Goal: Transaction & Acquisition: Purchase product/service

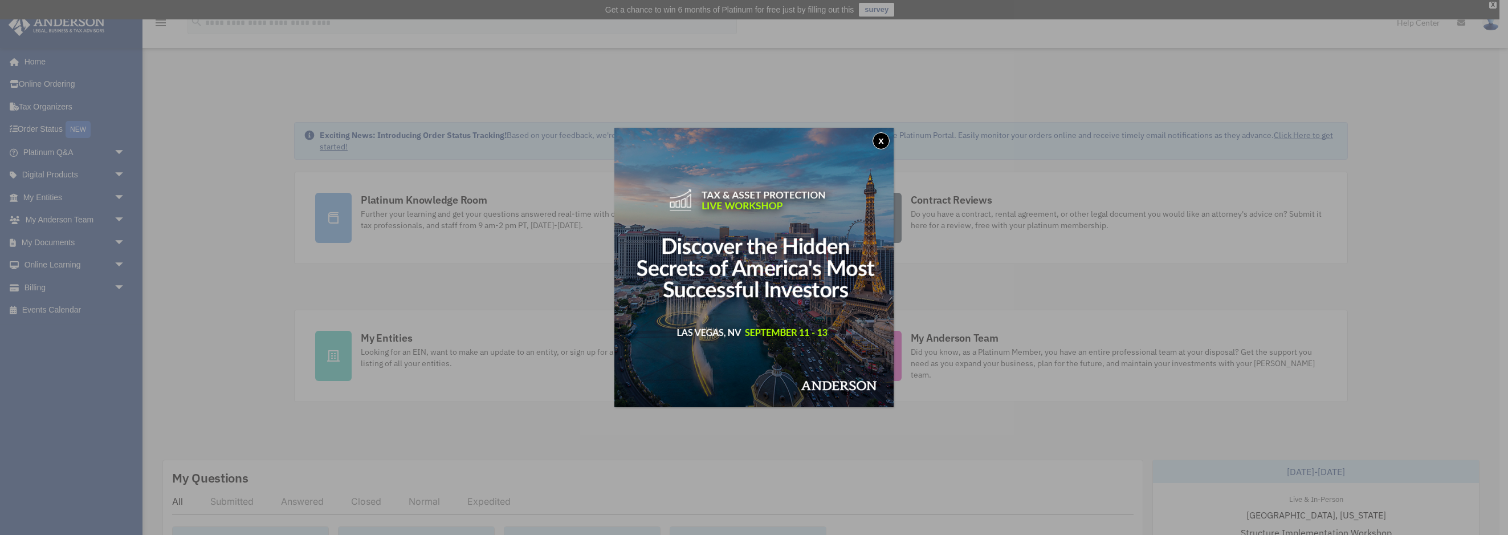
click at [886, 136] on button "x" at bounding box center [880, 140] width 17 height 17
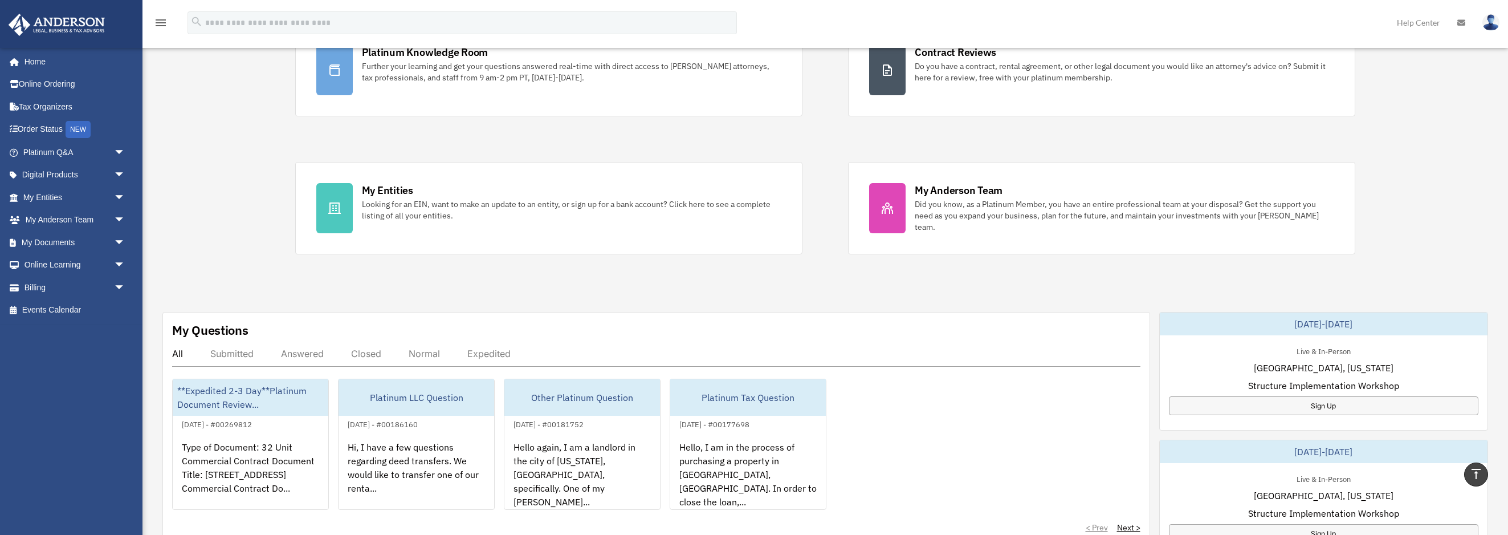
scroll to position [53, 0]
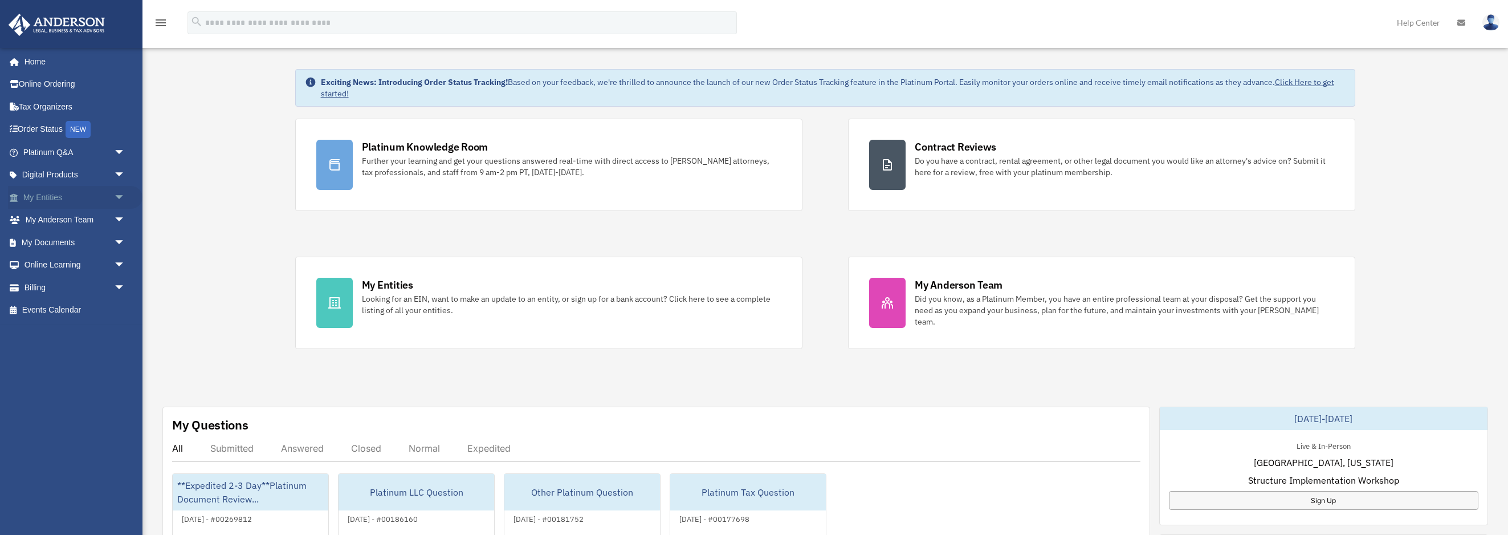
click at [67, 194] on link "My Entities arrow_drop_down" at bounding box center [75, 197] width 134 height 23
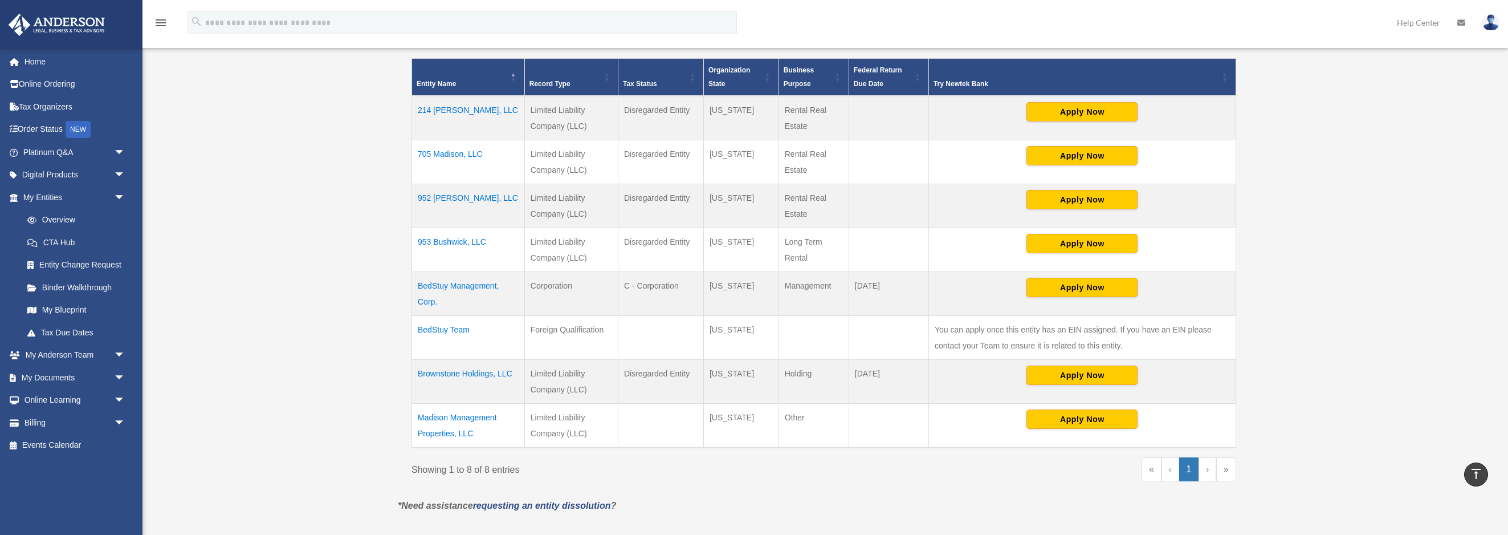
scroll to position [273, 0]
click at [115, 422] on span "arrow_drop_down" at bounding box center [125, 422] width 23 height 23
click at [63, 446] on link "$ Open Invoices" at bounding box center [79, 445] width 127 height 23
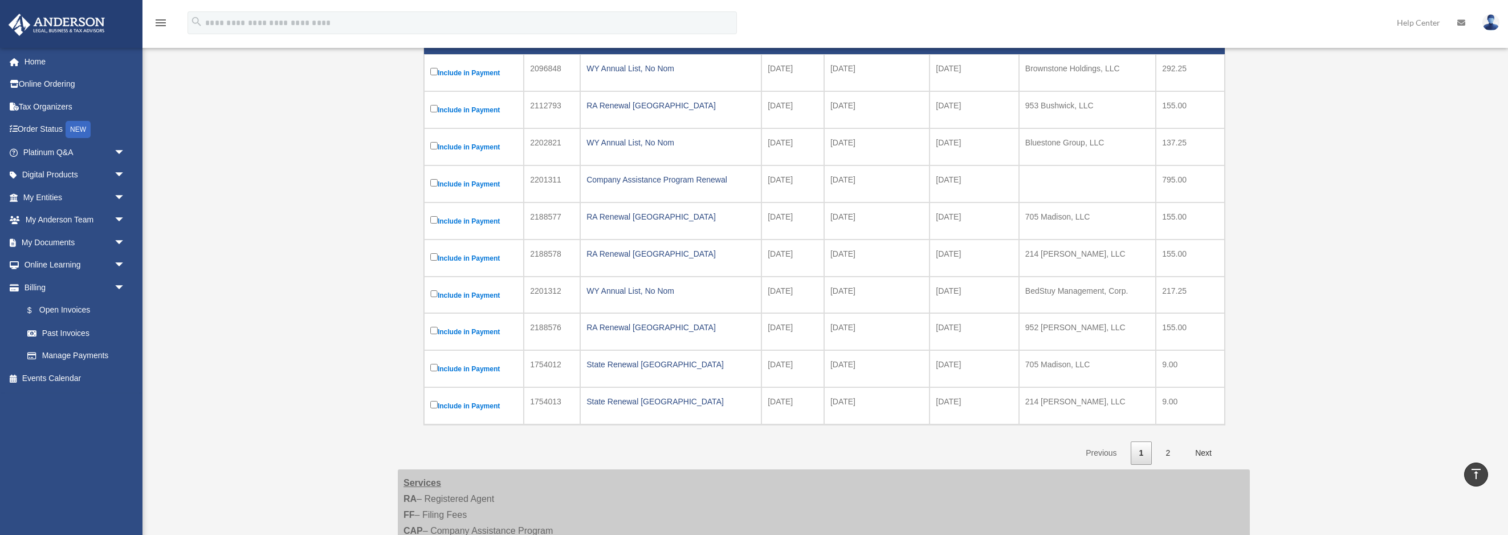
scroll to position [250, 0]
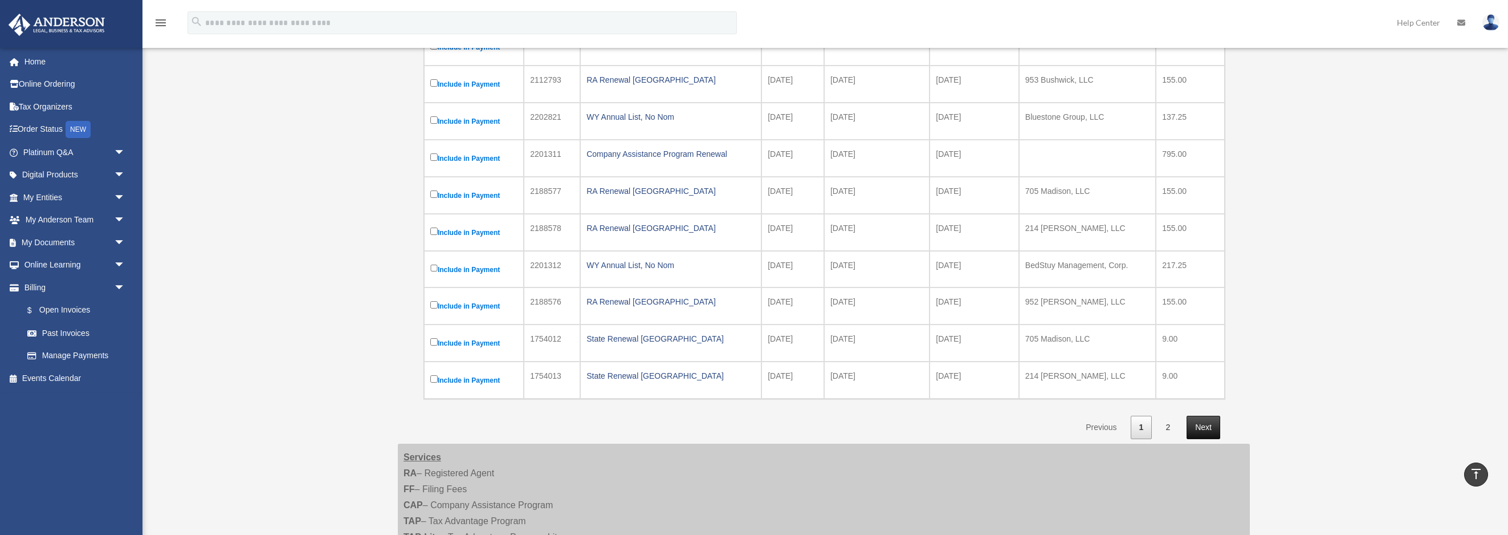
click at [1207, 425] on link "Next" at bounding box center [1203, 426] width 34 height 23
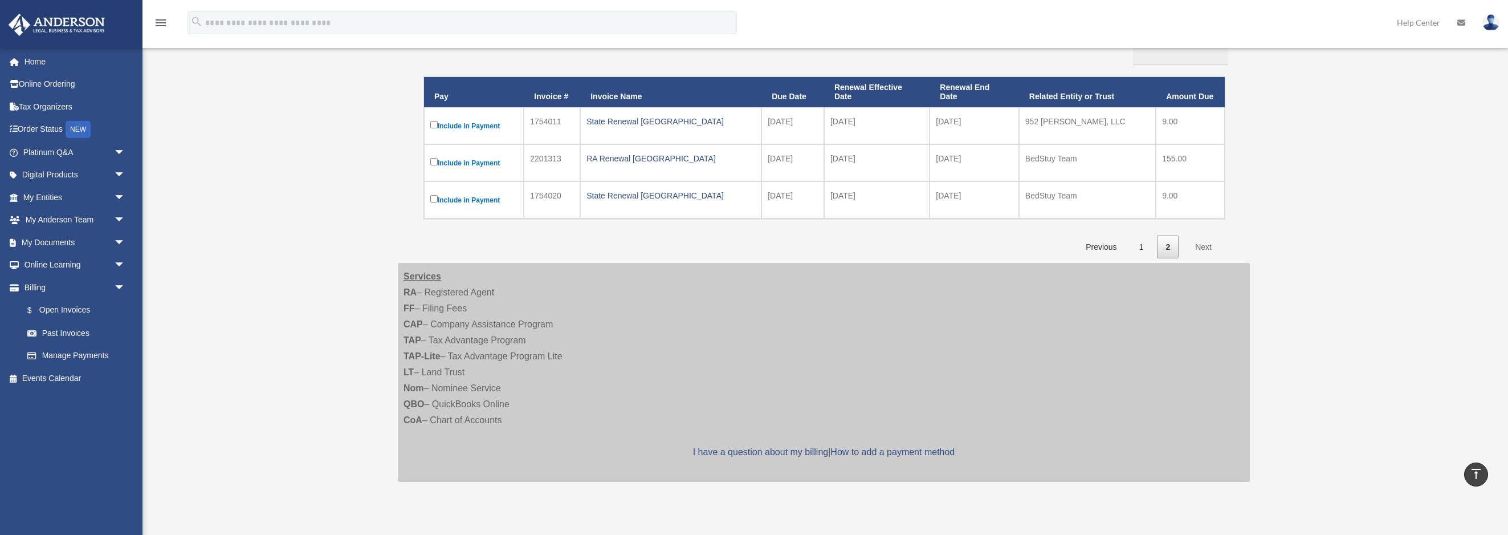
scroll to position [140, 0]
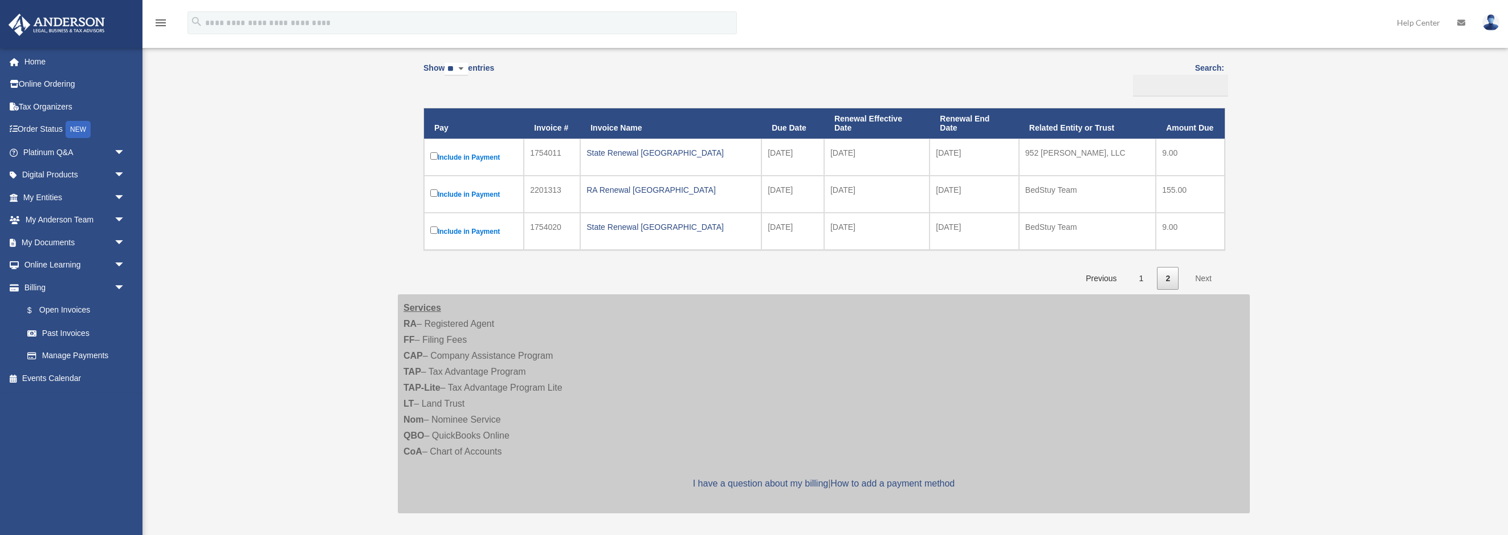
click at [582, 229] on td "State Renewal NY" at bounding box center [670, 231] width 181 height 37
click at [617, 231] on div "State Renewal NY" at bounding box center [670, 227] width 169 height 16
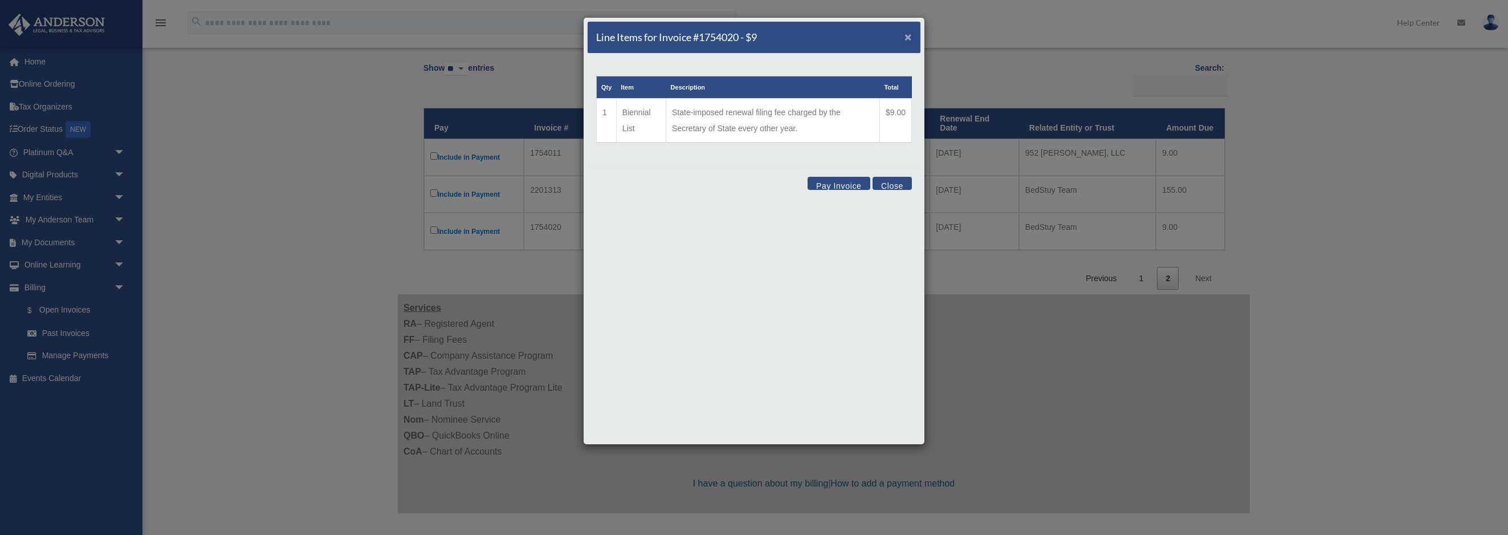
click at [906, 34] on span "×" at bounding box center [907, 36] width 7 height 13
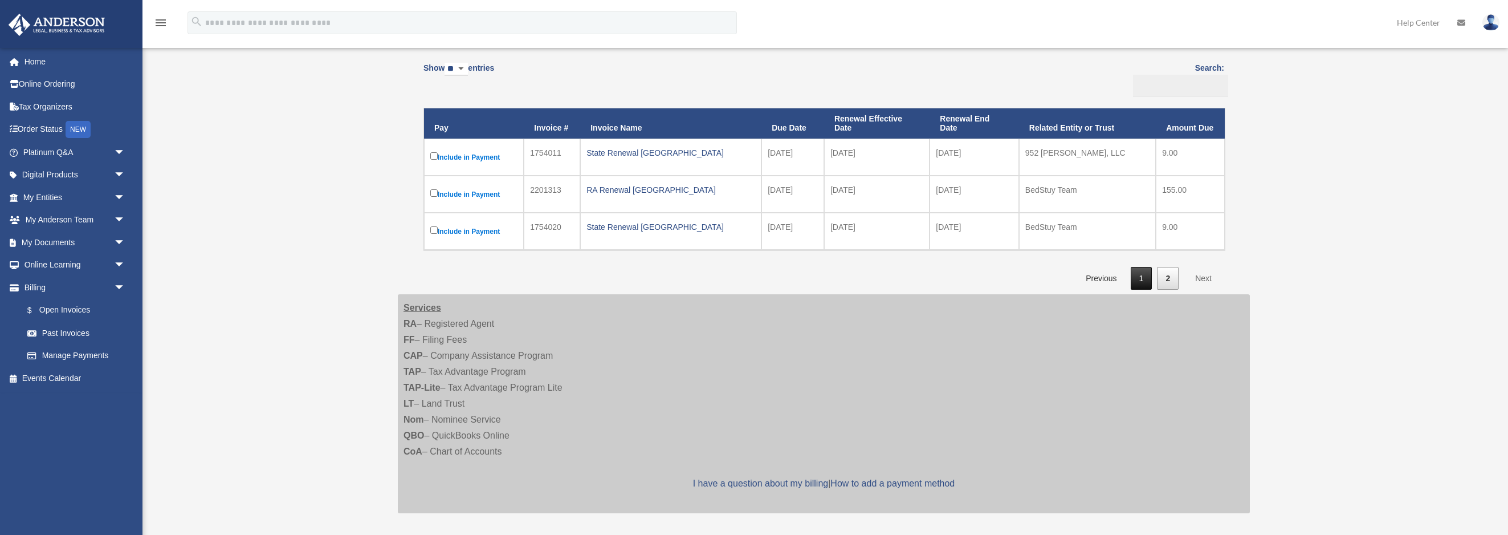
click at [1147, 278] on link "1" at bounding box center [1142, 278] width 22 height 23
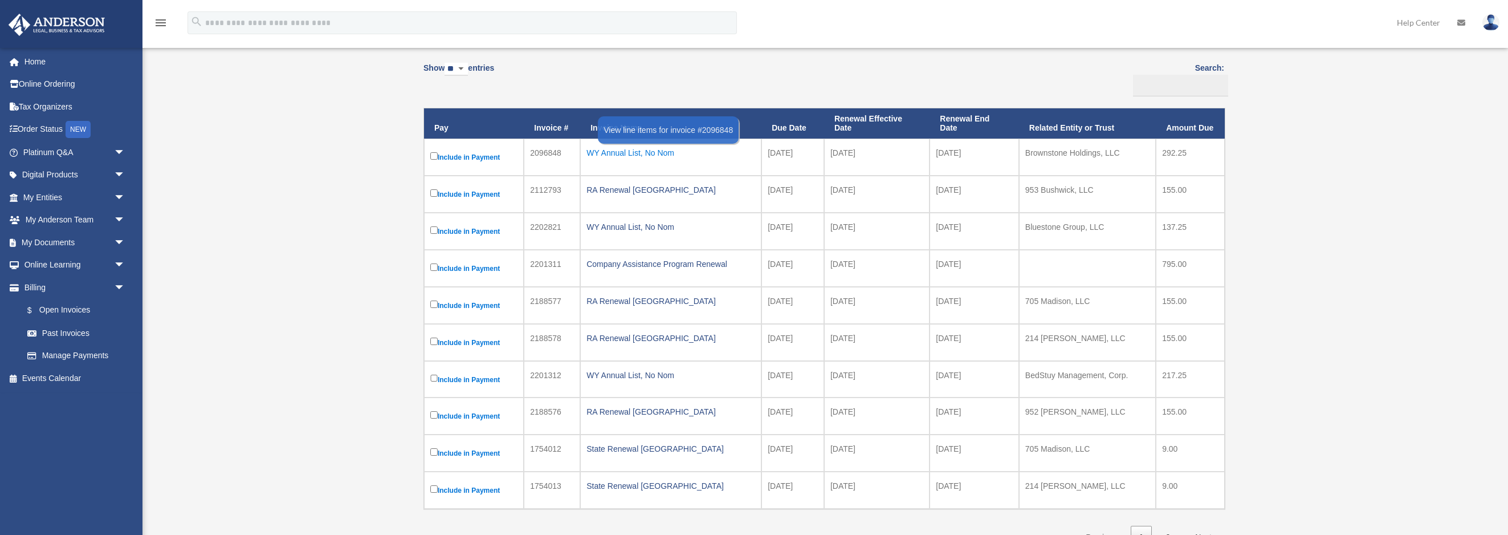
click at [617, 153] on div "WY Annual List, No Nom" at bounding box center [670, 153] width 169 height 16
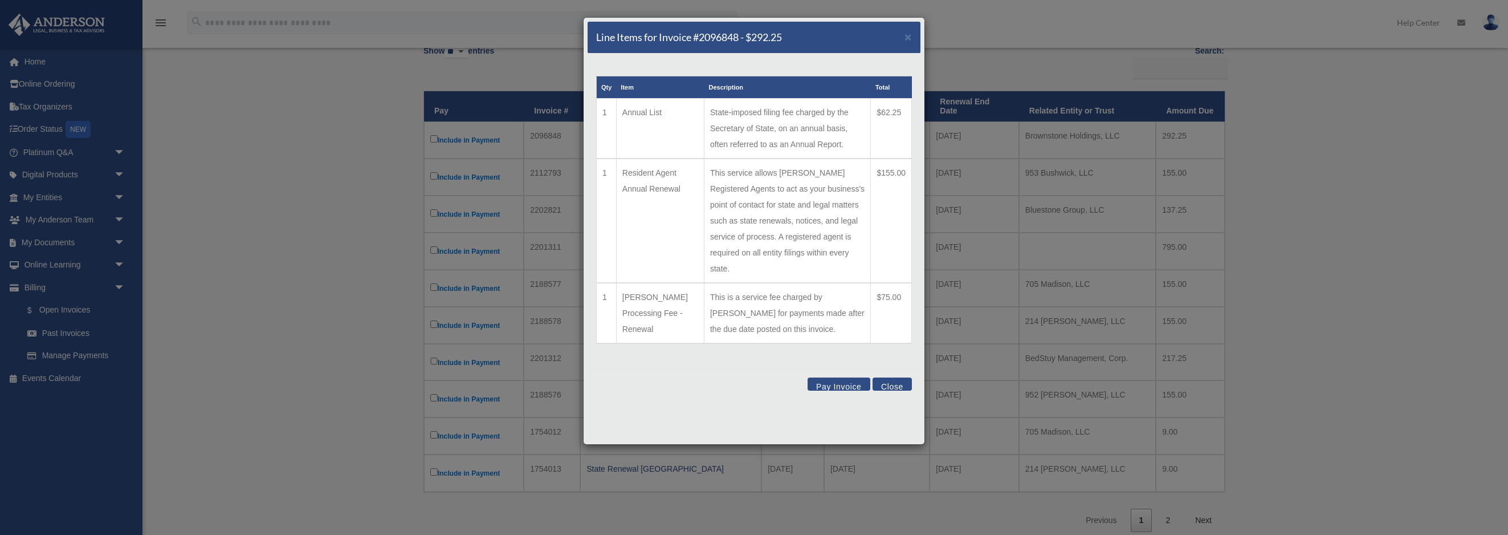
scroll to position [191, 0]
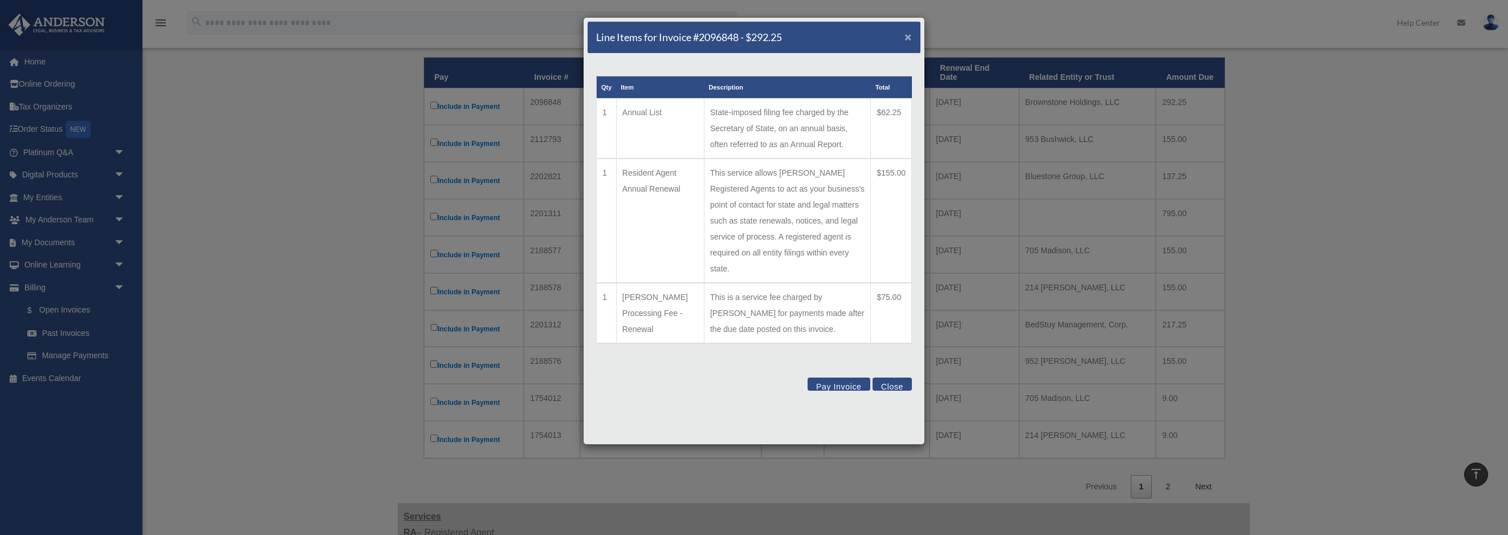
click at [911, 38] on span "×" at bounding box center [907, 36] width 7 height 13
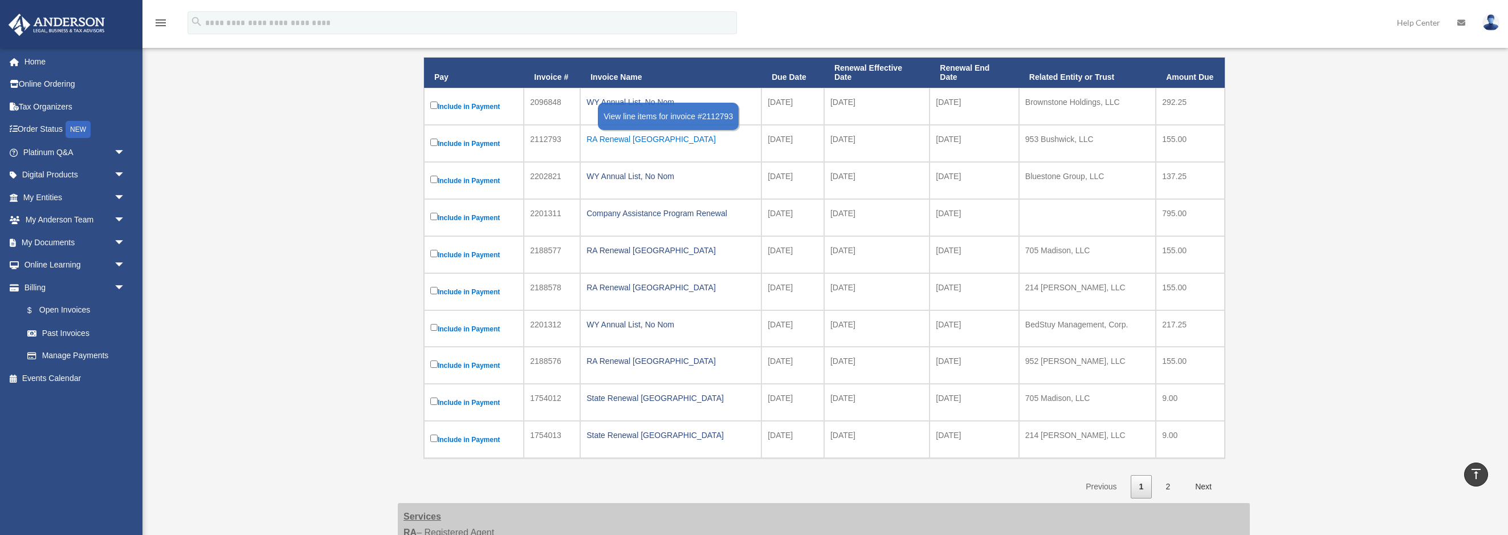
click at [614, 136] on div "RA Renewal [GEOGRAPHIC_DATA]" at bounding box center [670, 139] width 169 height 16
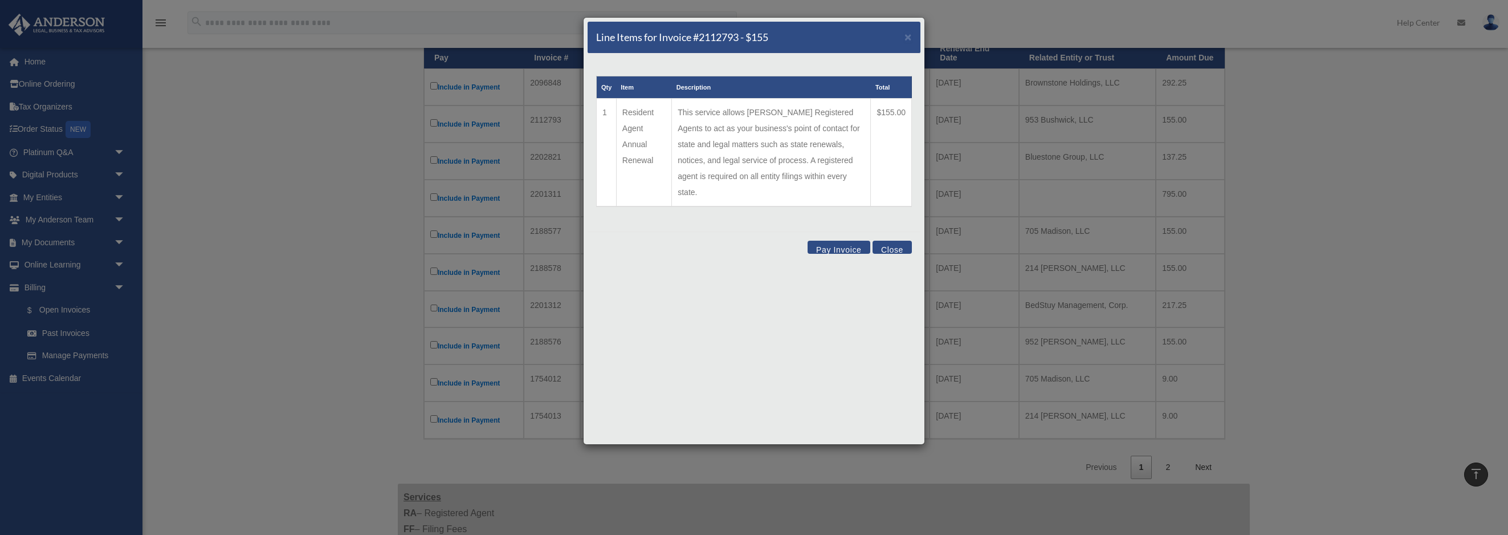
scroll to position [254, 0]
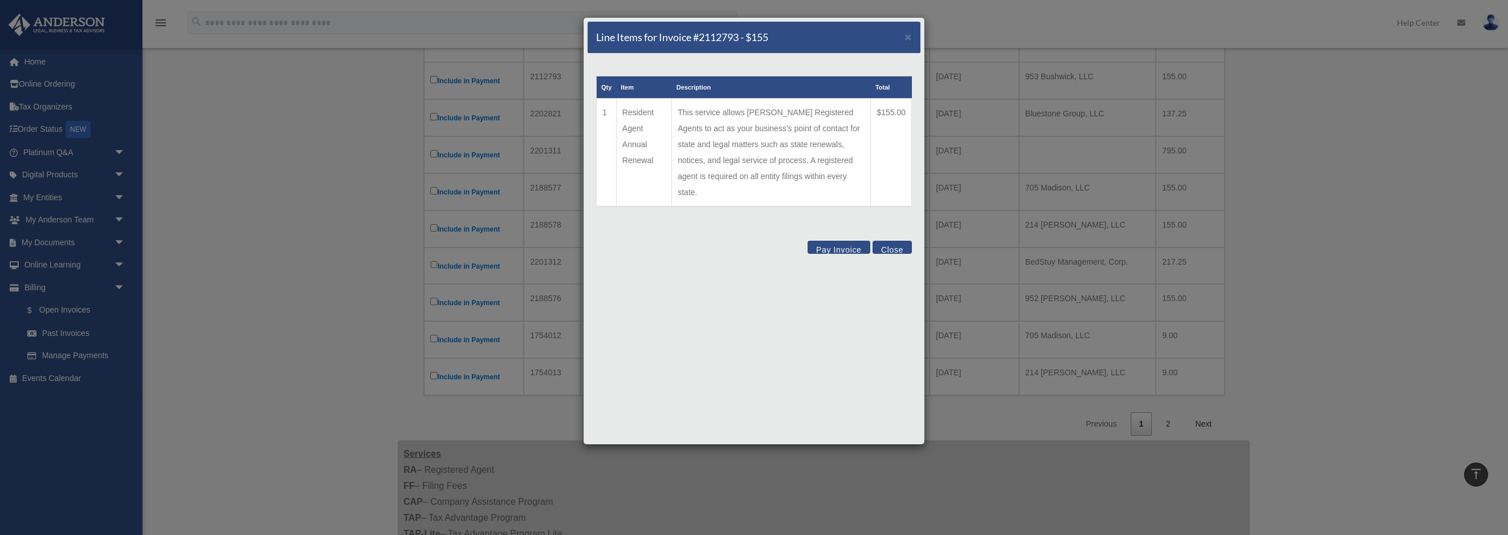
click at [904, 238] on div "Pay Invoice Close" at bounding box center [754, 248] width 333 height 35
click at [895, 240] on button "Close" at bounding box center [891, 246] width 39 height 13
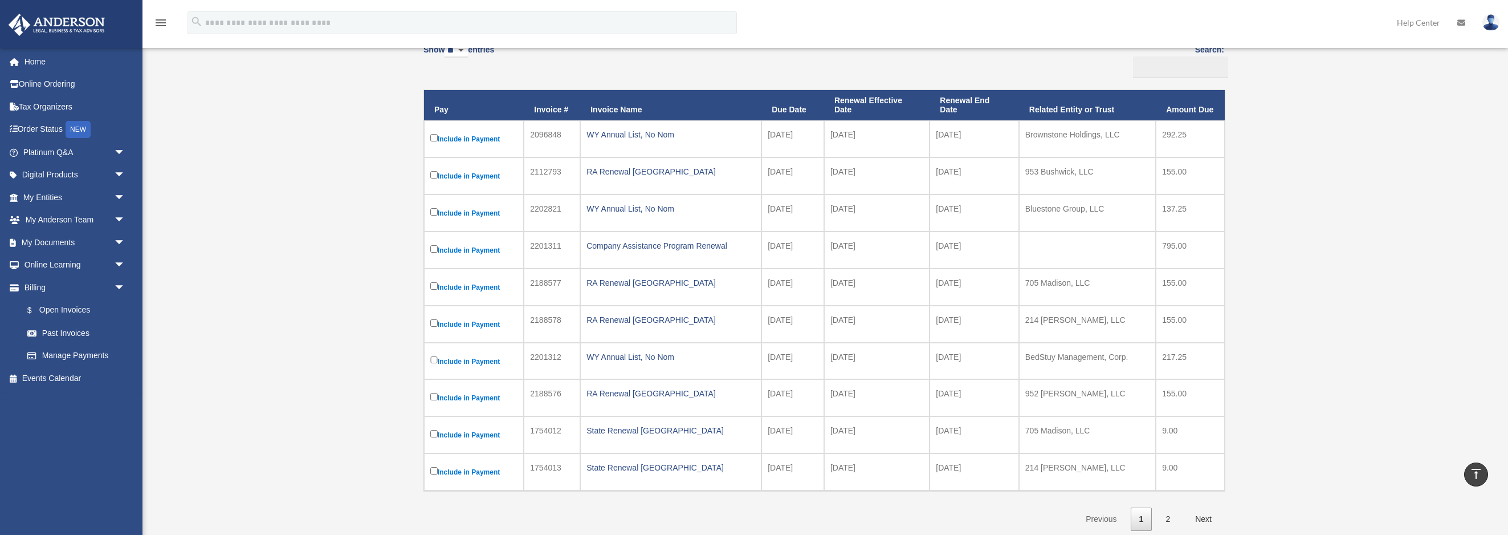
scroll to position [149, 0]
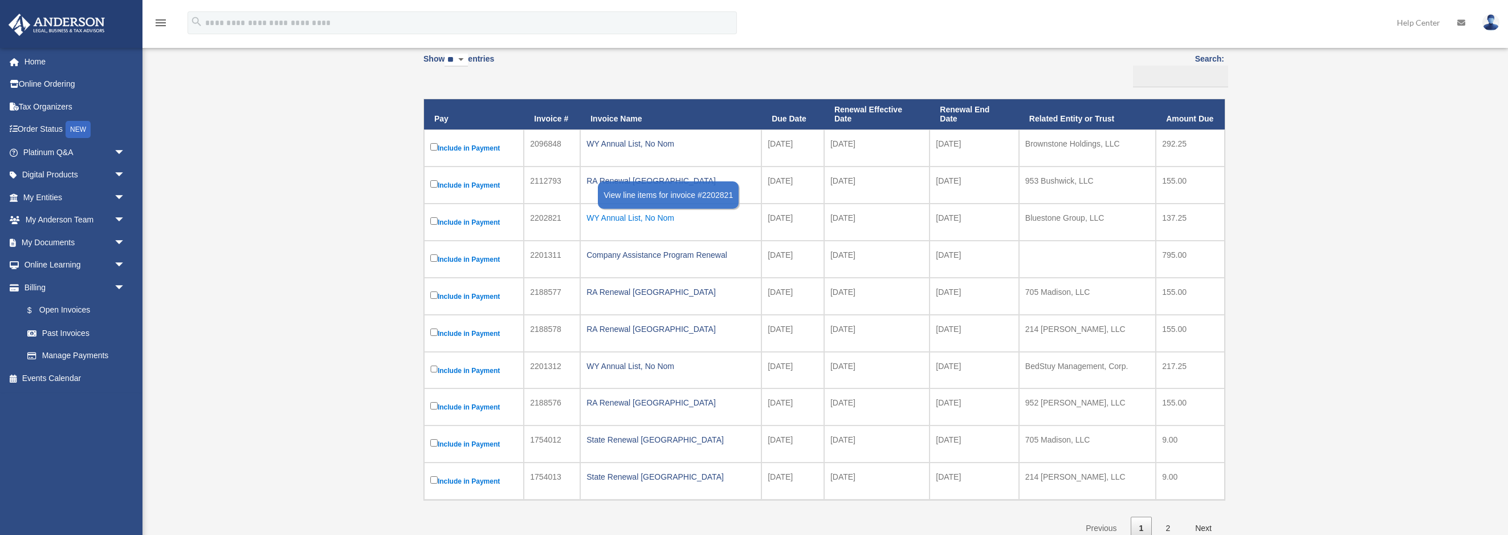
click at [650, 219] on div "WY Annual List, No Nom" at bounding box center [670, 218] width 169 height 16
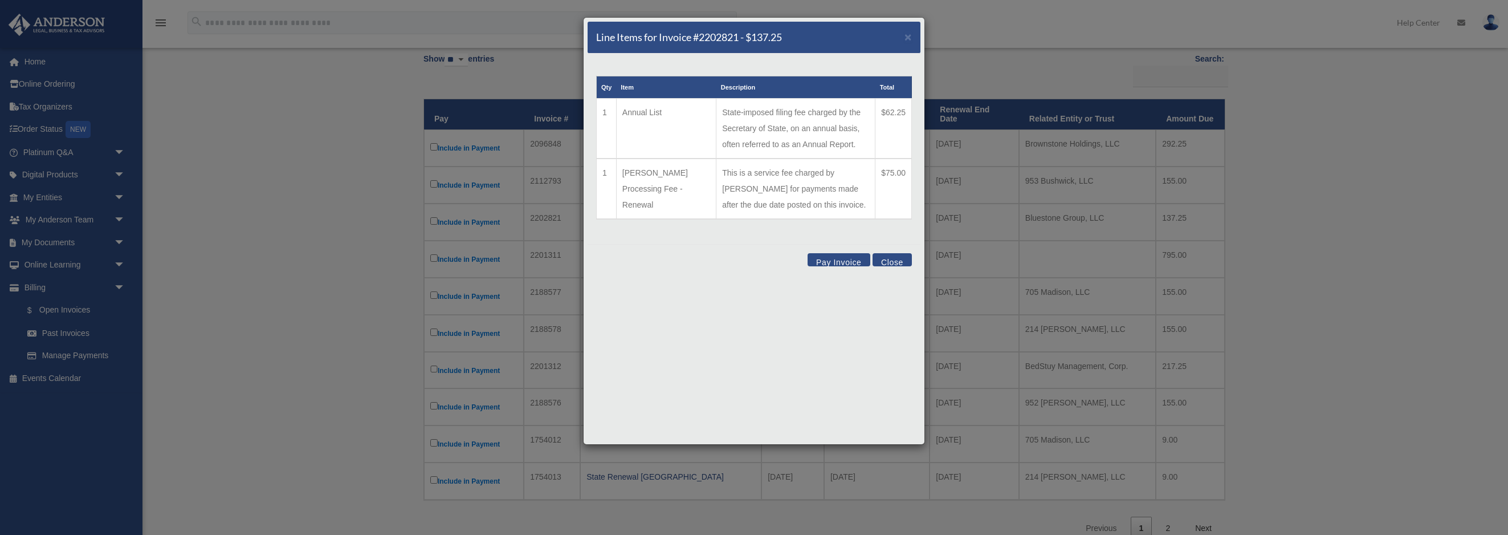
click at [892, 256] on button "Close" at bounding box center [891, 259] width 39 height 13
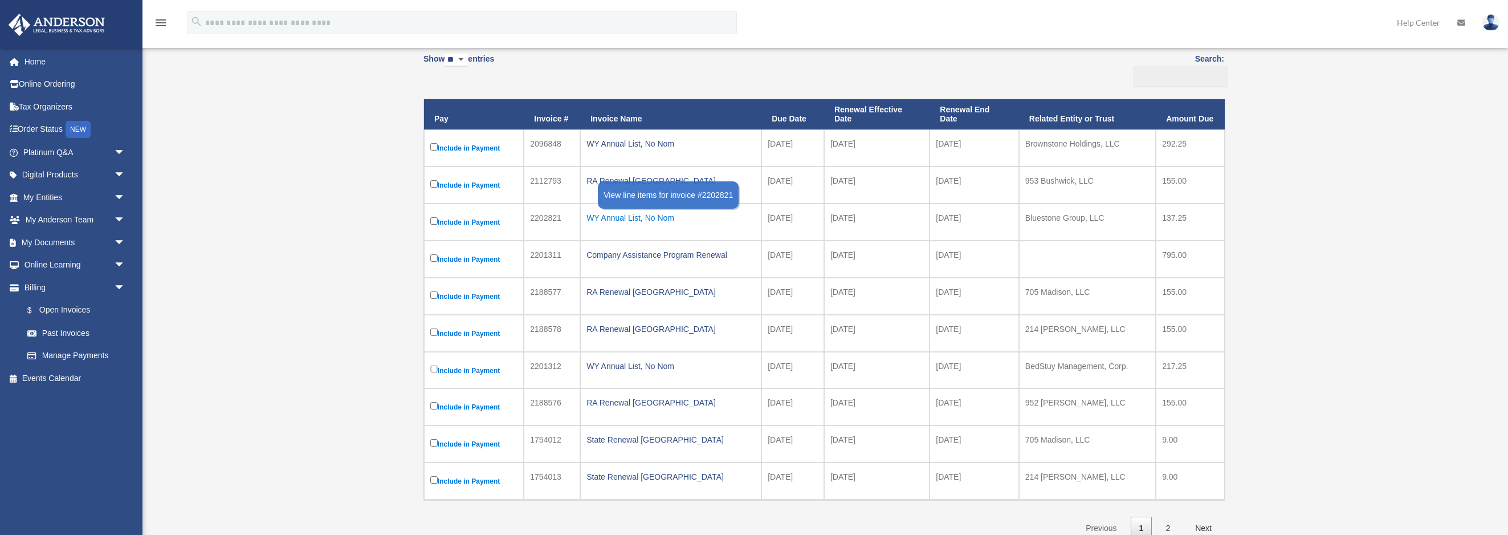
click at [651, 215] on div "WY Annual List, No Nom" at bounding box center [670, 218] width 169 height 16
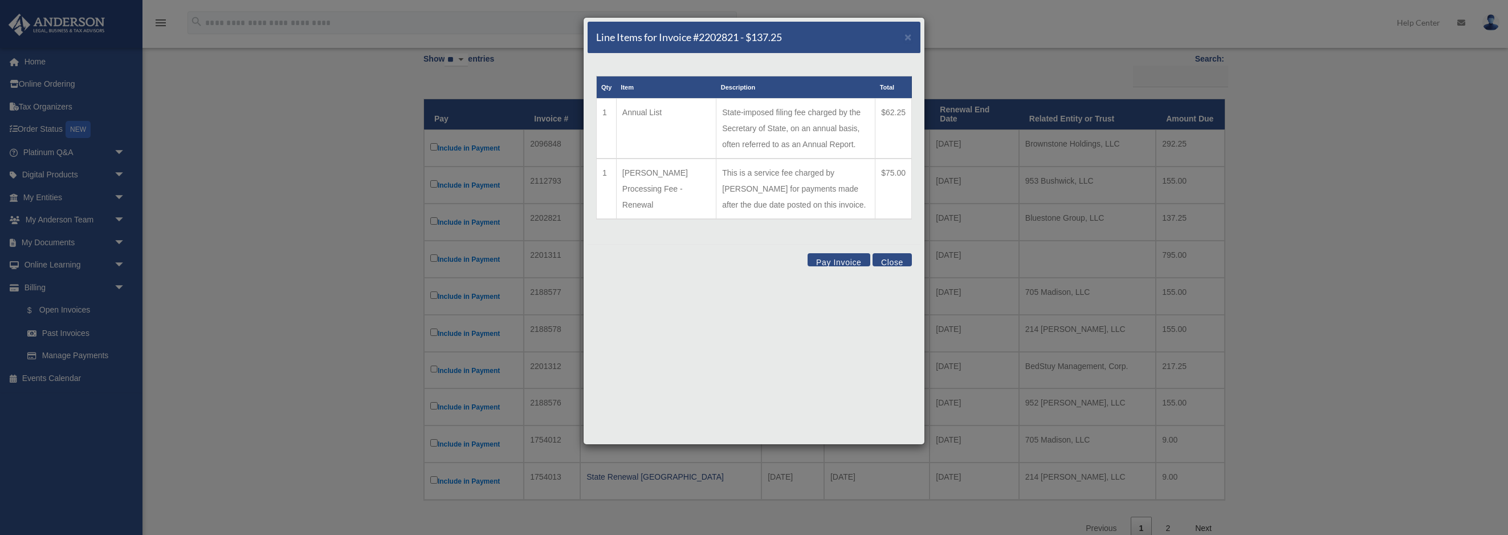
click at [915, 45] on div "Line Items for Invoice #2202821 - $137.25 ×" at bounding box center [754, 38] width 333 height 32
click at [908, 36] on span "×" at bounding box center [907, 36] width 7 height 13
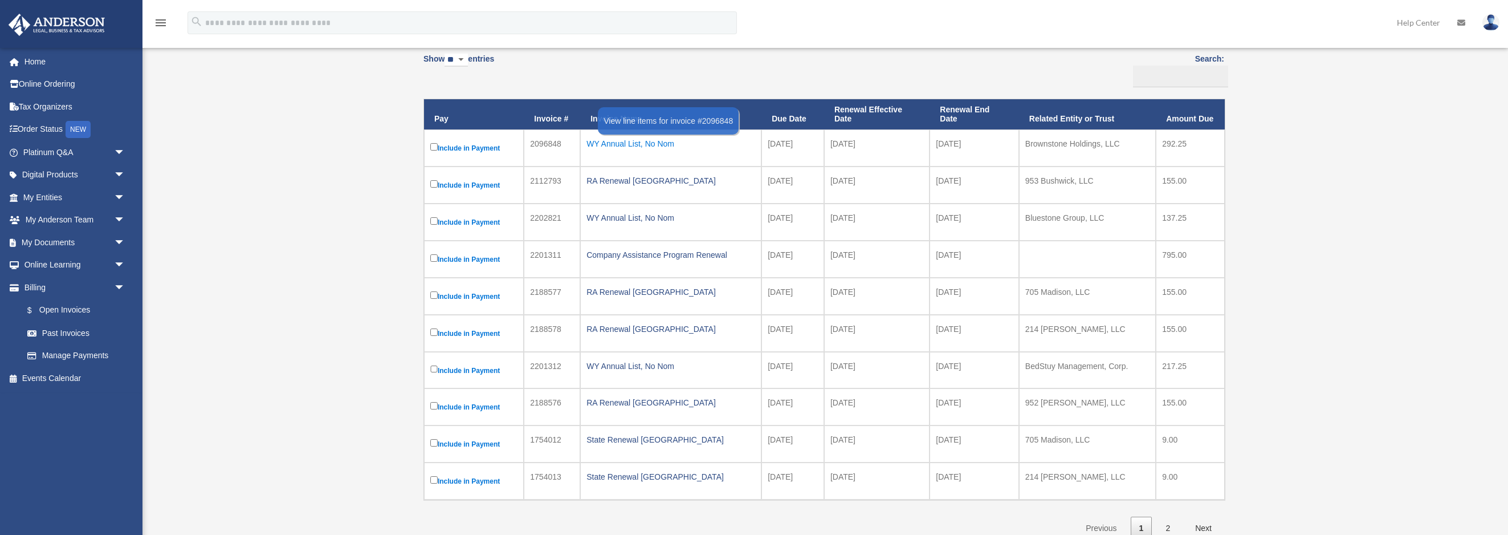
click at [626, 145] on div "WY Annual List, No Nom" at bounding box center [670, 144] width 169 height 16
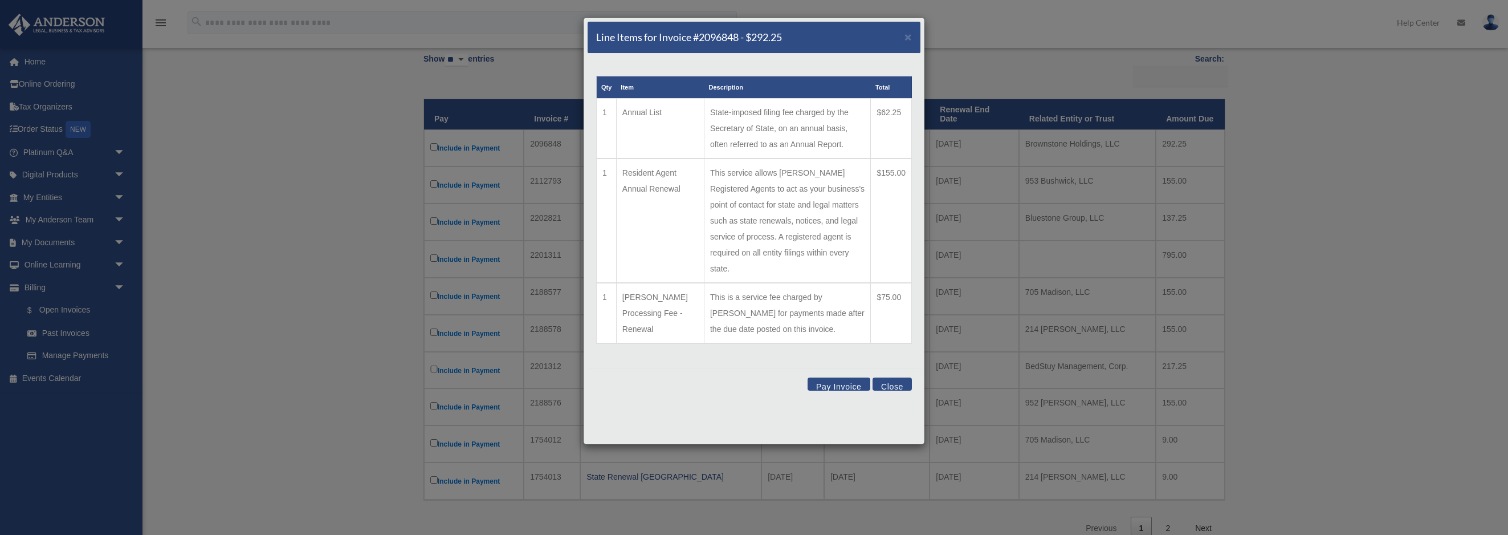
click at [852, 377] on button "Pay Invoice" at bounding box center [838, 383] width 63 height 13
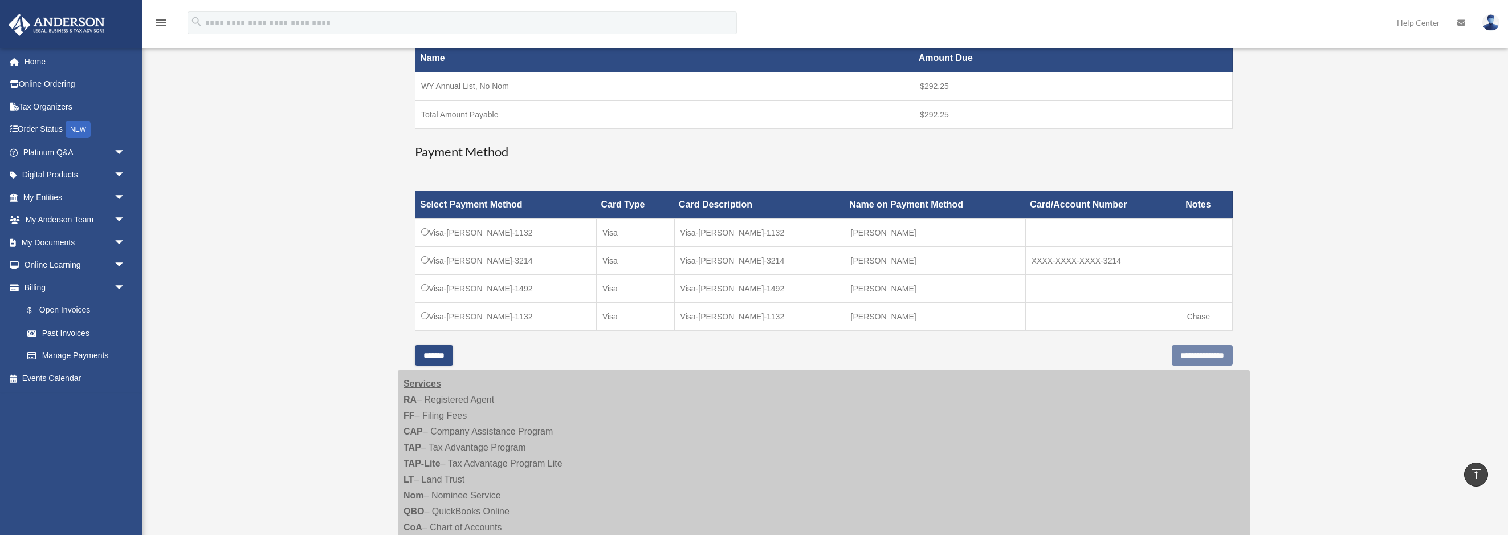
scroll to position [178, 0]
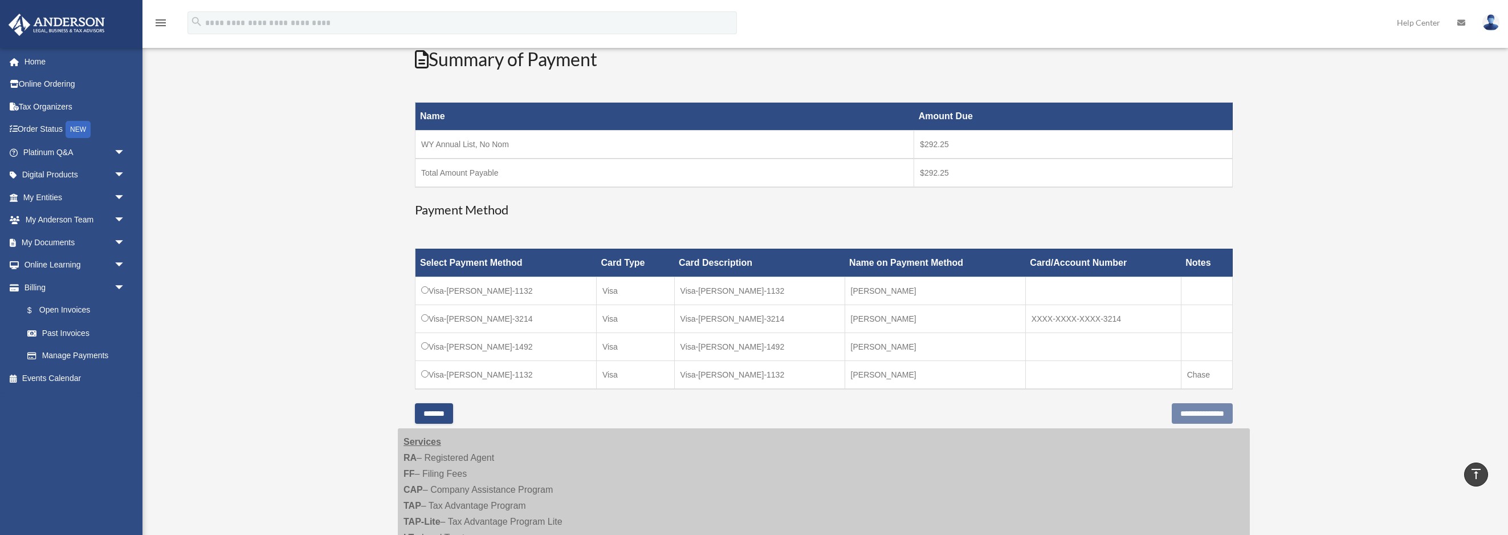
click at [1321, 170] on div "Open Invoices [EMAIL_ADDRESS][PERSON_NAME][DOMAIN_NAME] Sign Out [EMAIL_ADDRESS…" at bounding box center [754, 289] width 1508 height 774
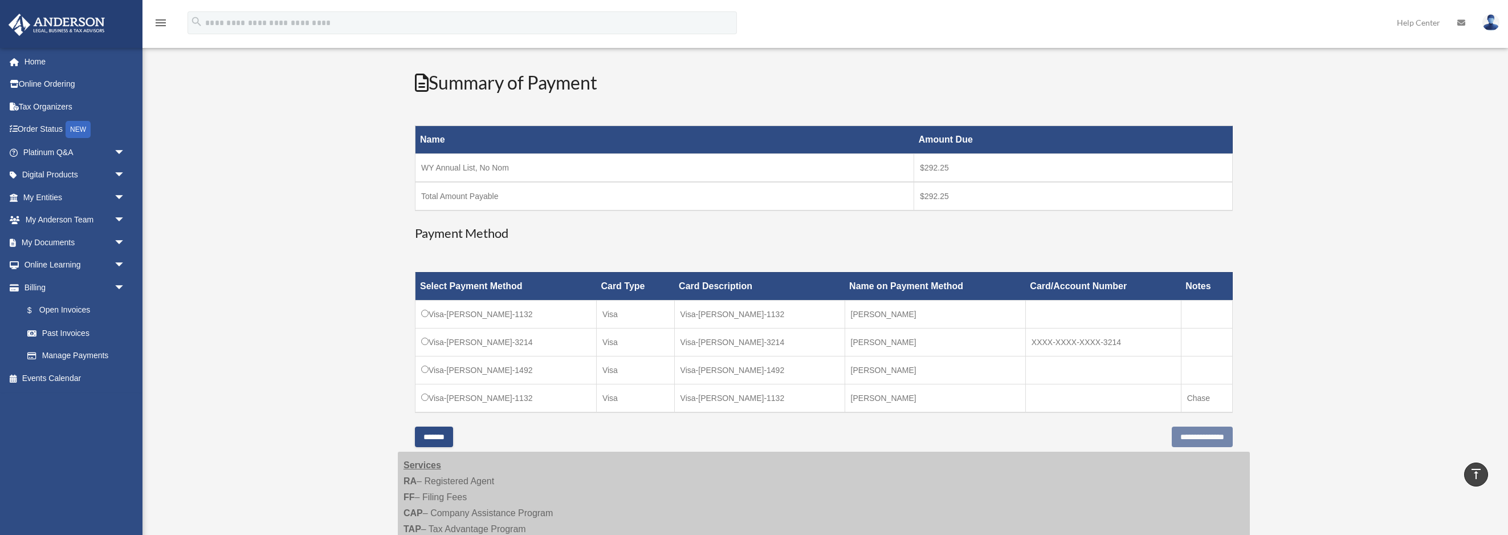
scroll to position [125, 0]
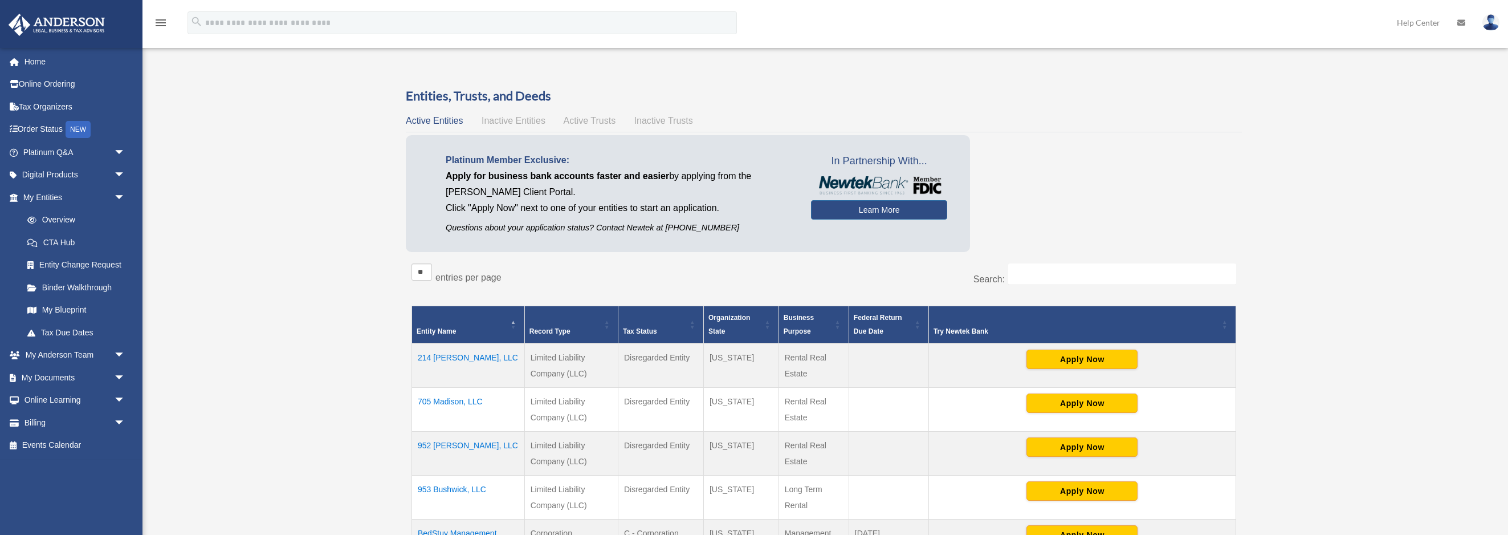
scroll to position [26, 0]
click at [119, 429] on span "arrow_drop_down" at bounding box center [125, 422] width 23 height 23
click at [86, 441] on link "$ Open Invoices" at bounding box center [79, 445] width 127 height 23
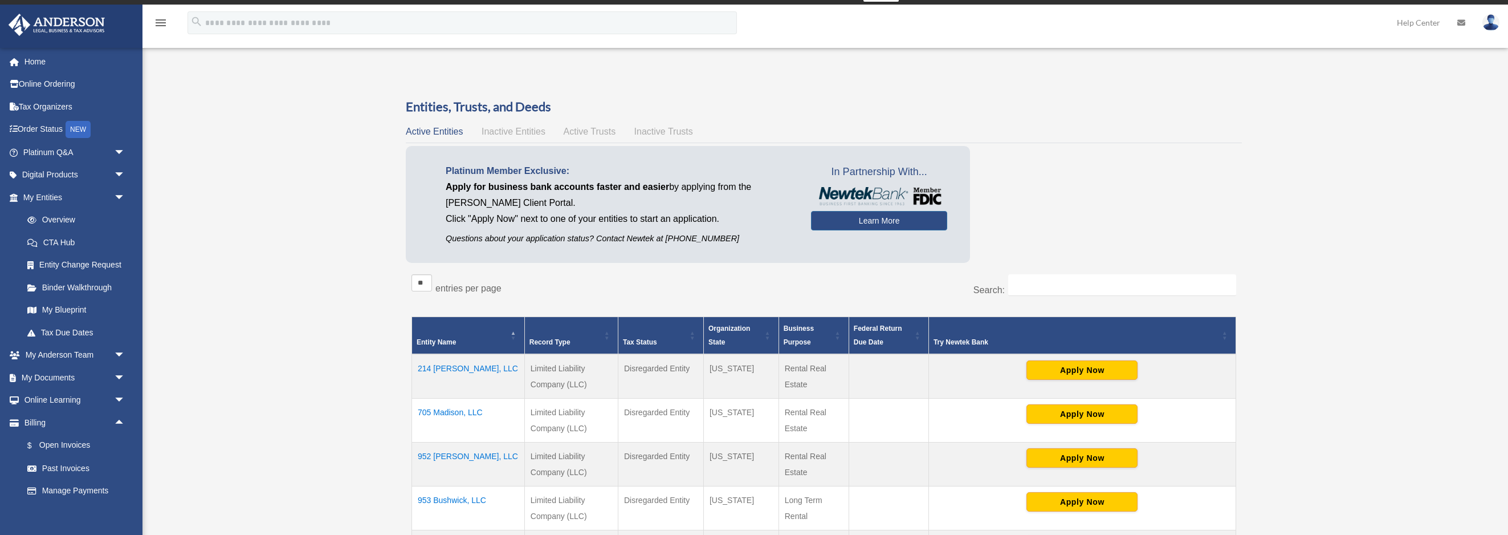
scroll to position [45, 0]
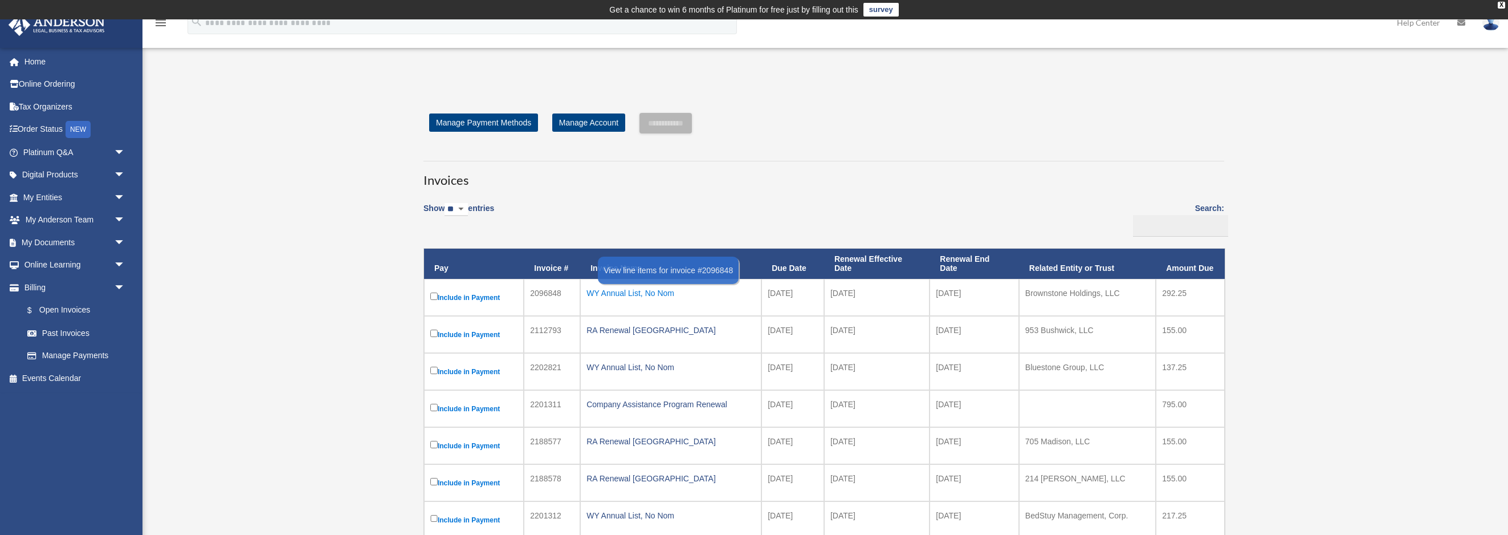
click at [659, 296] on div "WY Annual List, No Nom" at bounding box center [670, 293] width 169 height 16
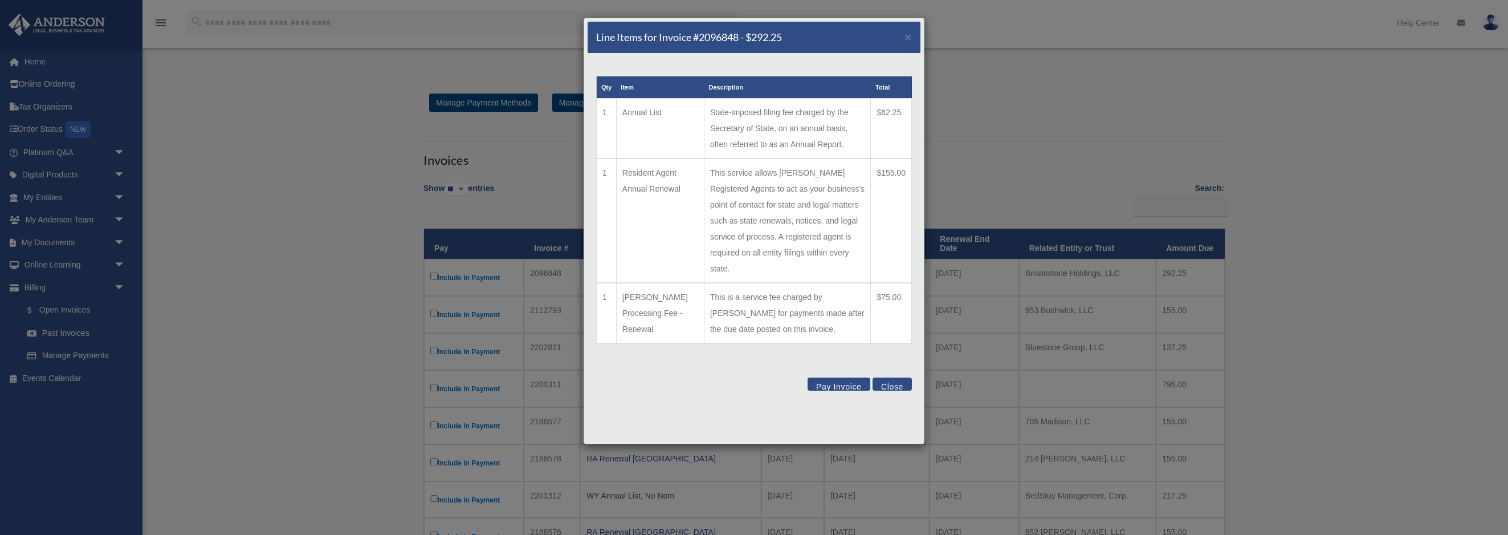
scroll to position [23, 0]
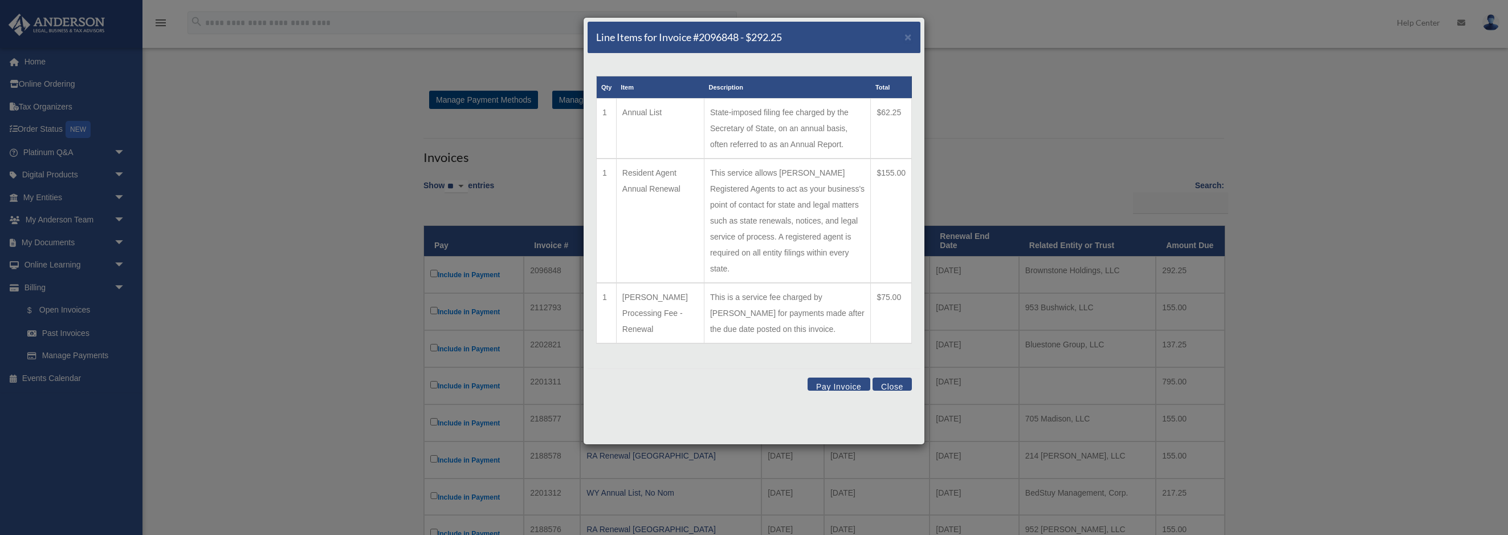
click at [890, 377] on button "Close" at bounding box center [891, 383] width 39 height 13
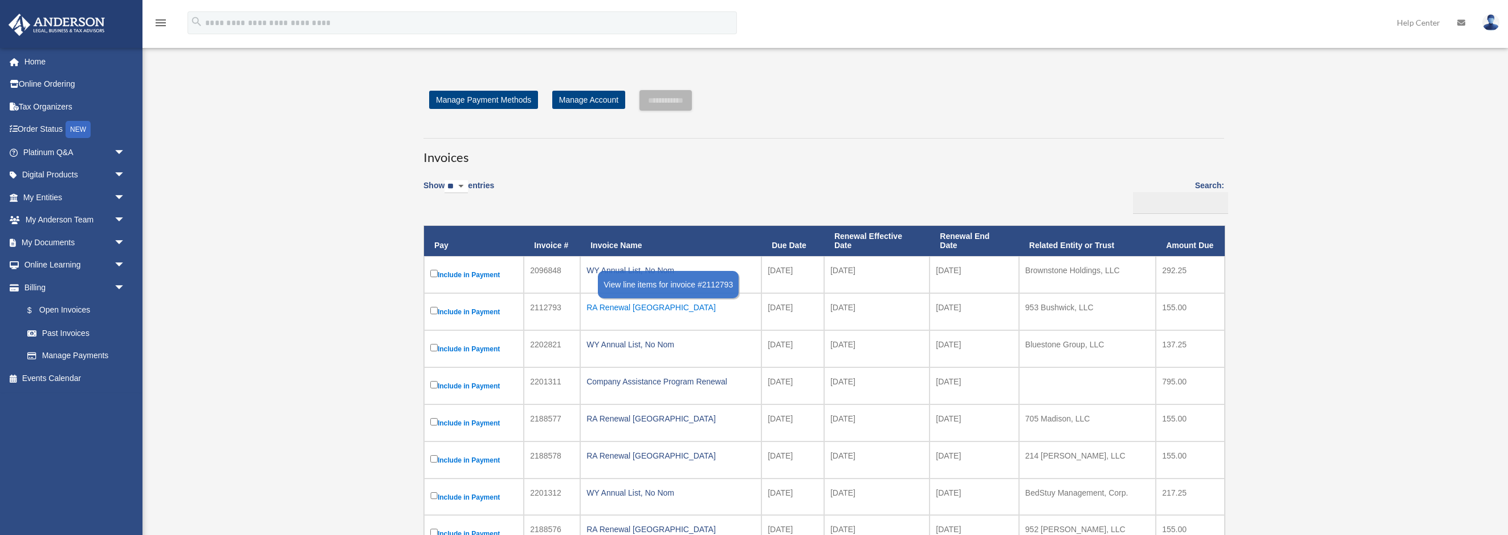
click at [634, 304] on div "RA Renewal [GEOGRAPHIC_DATA]" at bounding box center [670, 307] width 169 height 16
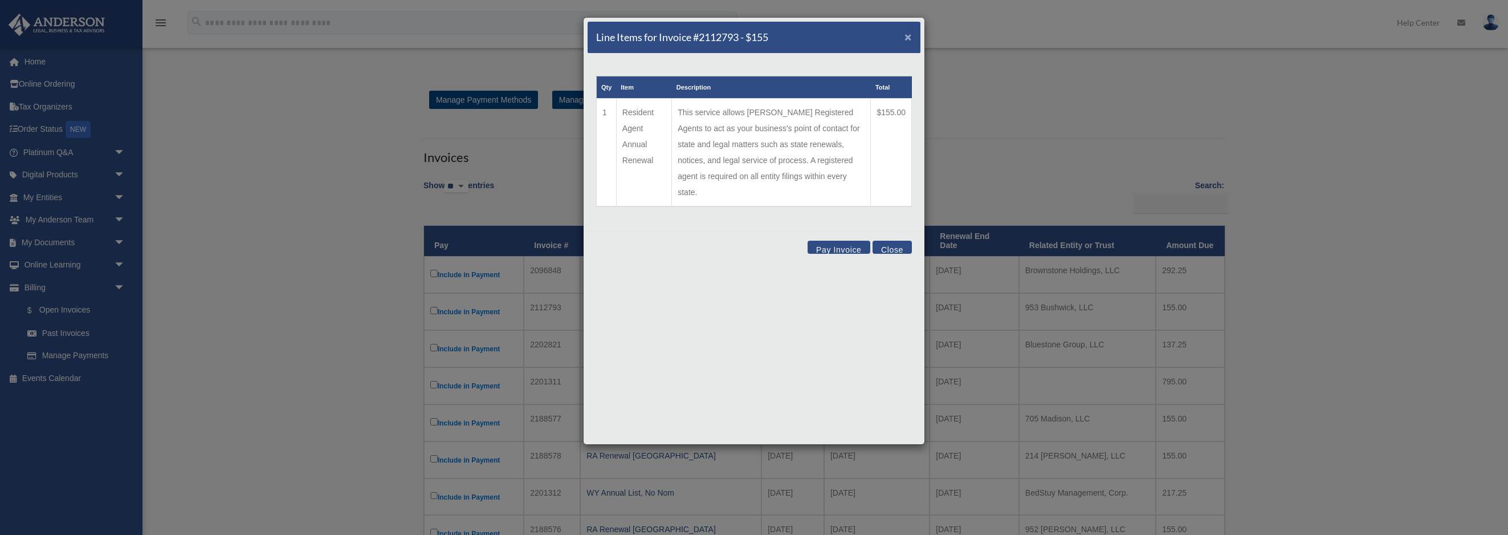
click at [905, 35] on span "×" at bounding box center [907, 36] width 7 height 13
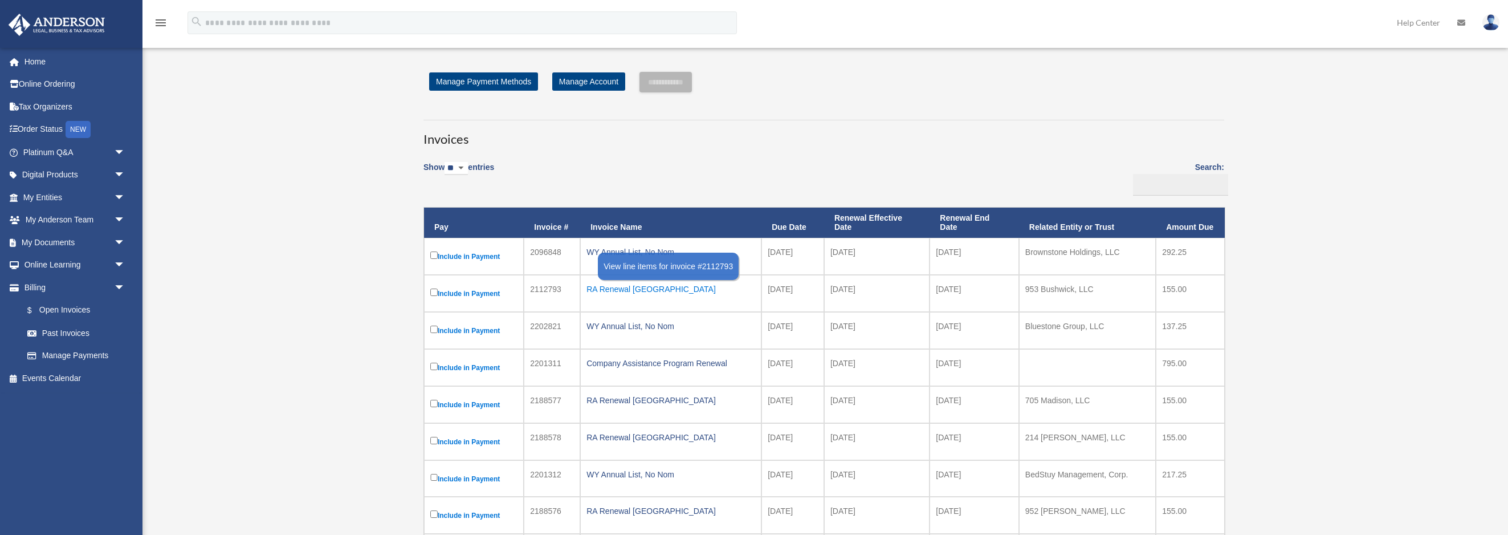
scroll to position [47, 0]
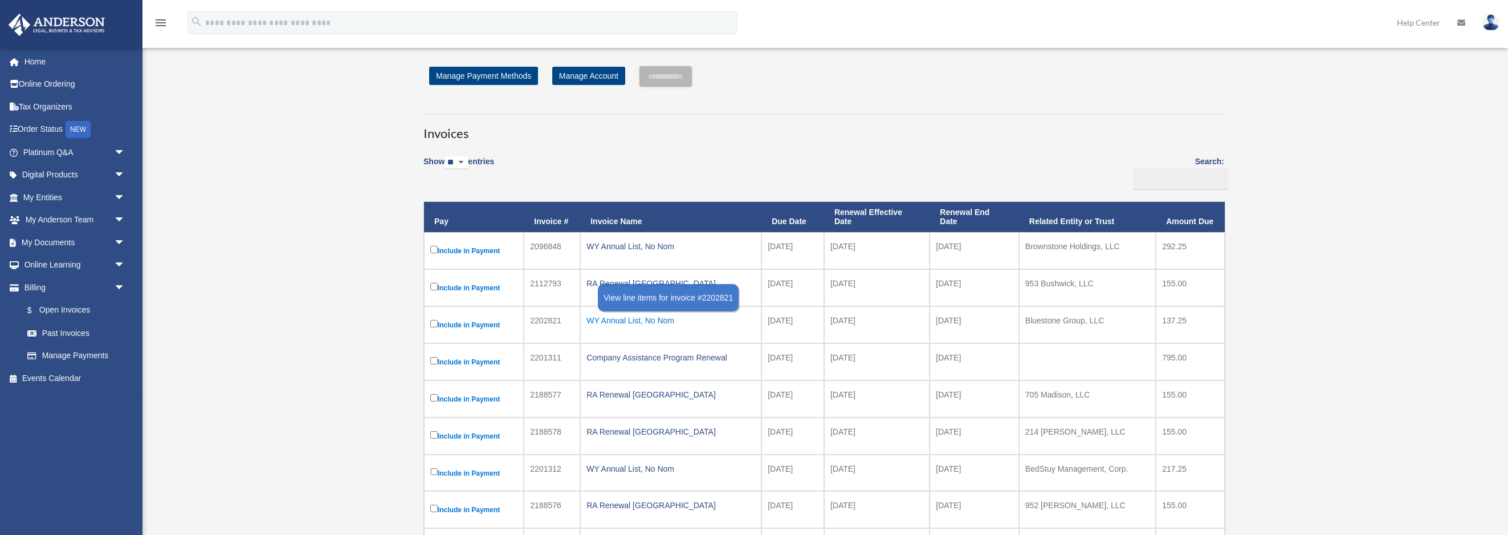
click at [667, 319] on div "WY Annual List, No Nom" at bounding box center [670, 320] width 169 height 16
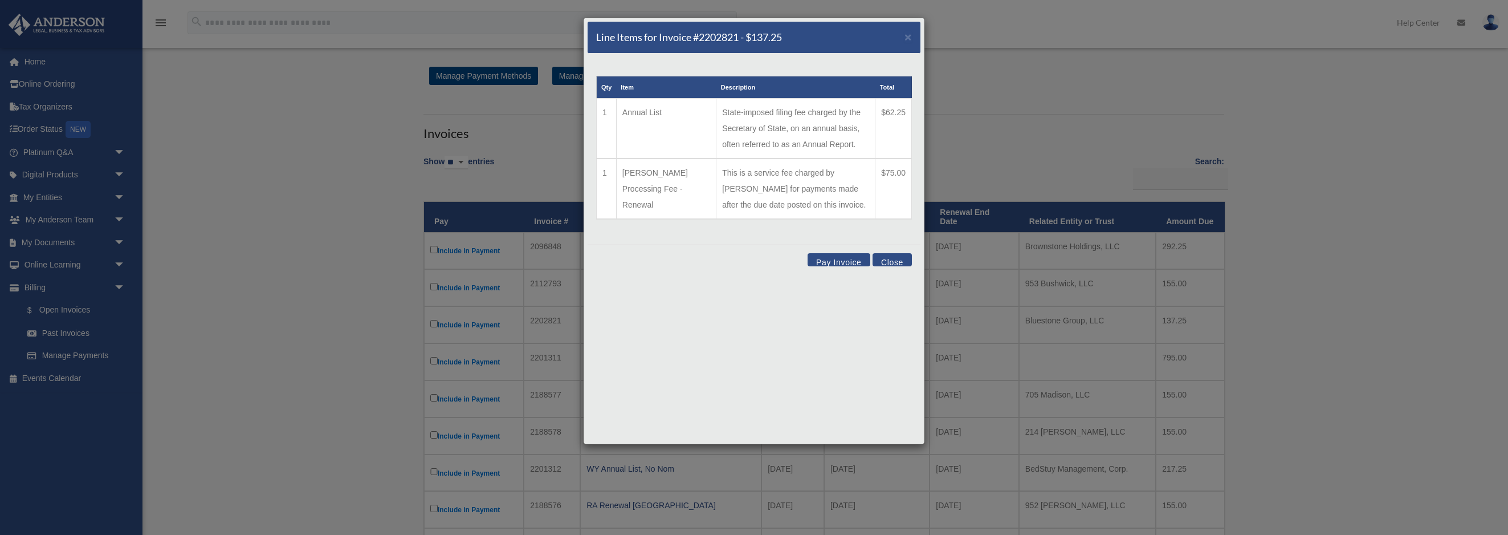
click at [896, 264] on button "Close" at bounding box center [891, 259] width 39 height 13
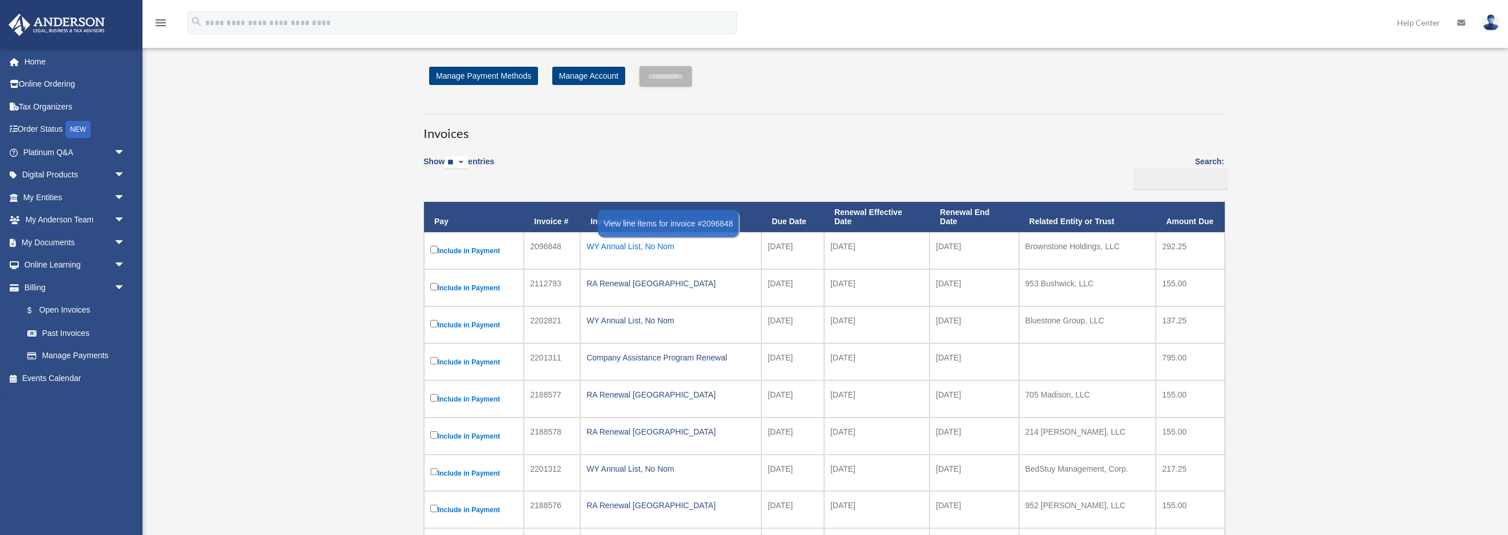
click at [638, 246] on div "WY Annual List, No Nom" at bounding box center [670, 246] width 169 height 16
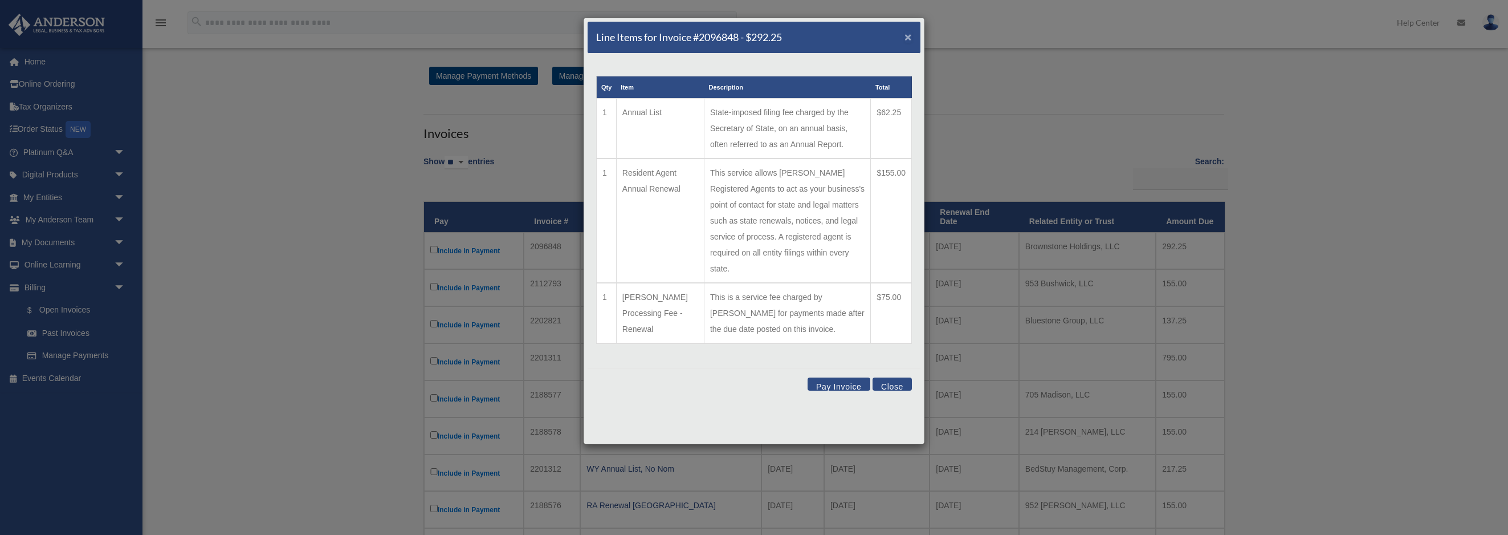
click at [907, 38] on span "×" at bounding box center [907, 36] width 7 height 13
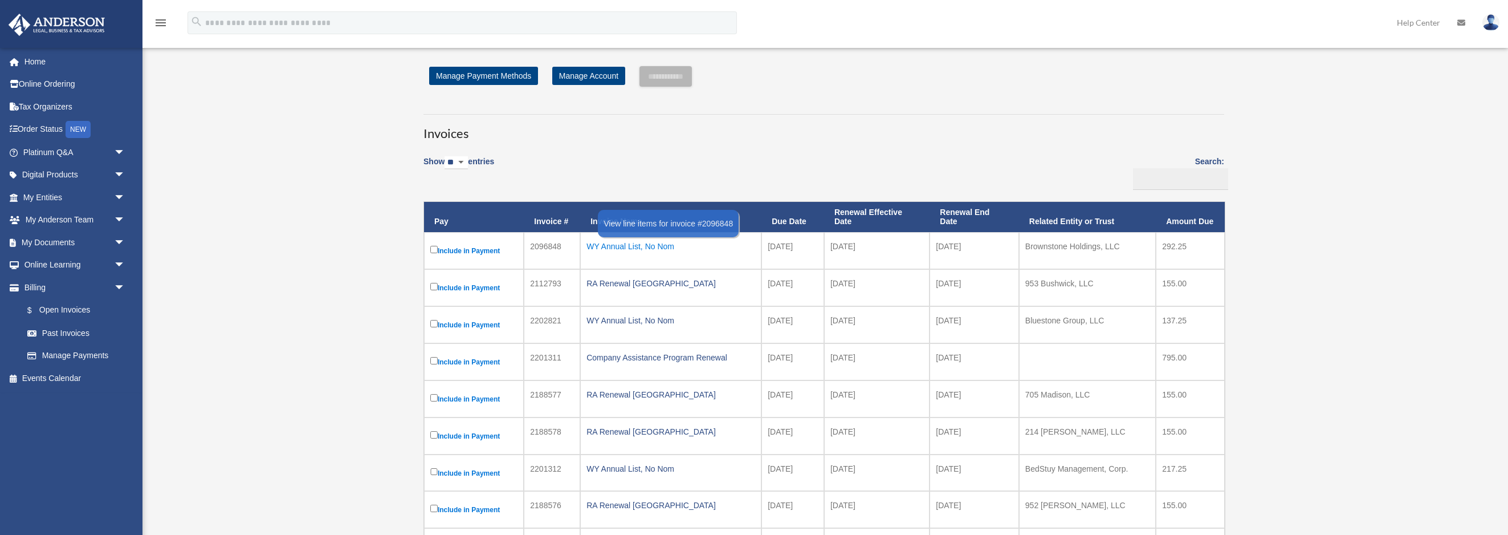
click at [648, 242] on div "WY Annual List, No Nom" at bounding box center [670, 246] width 169 height 16
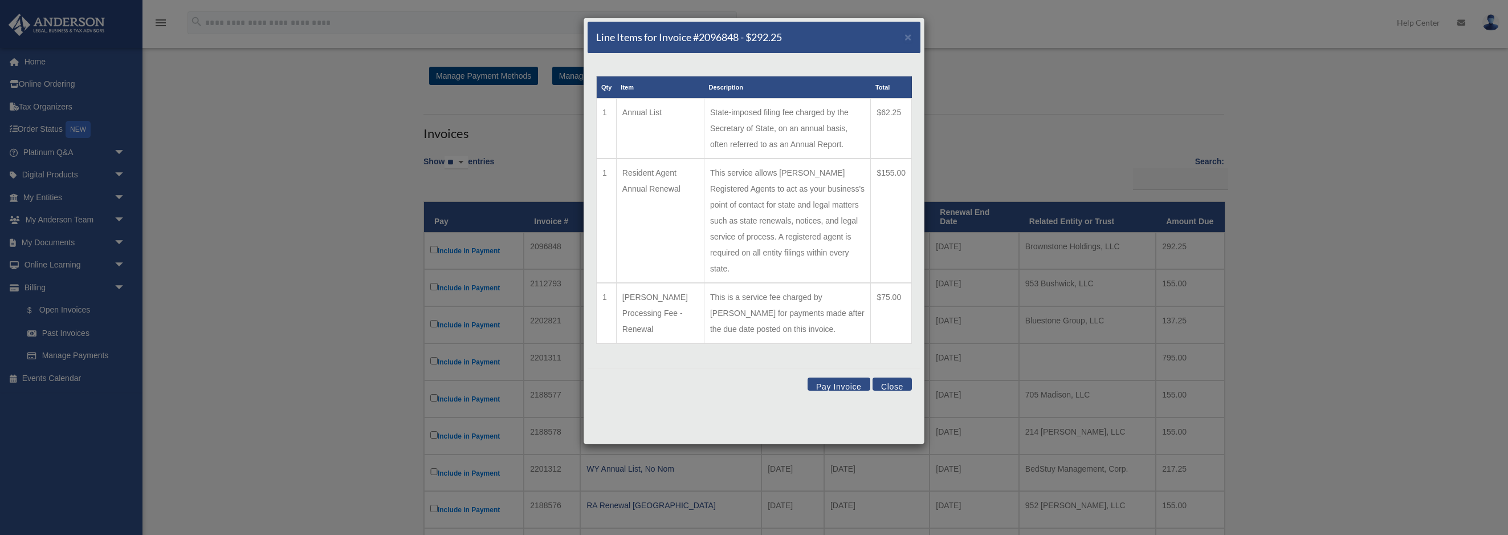
click at [831, 377] on button "Pay Invoice" at bounding box center [838, 383] width 63 height 13
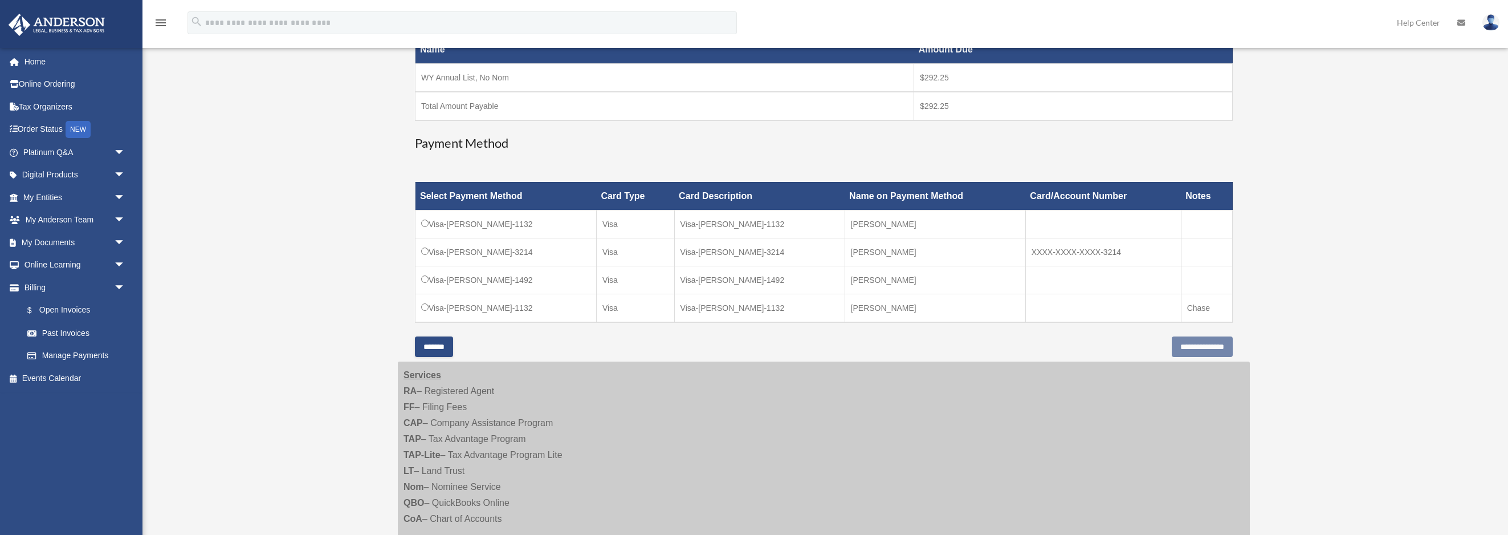
scroll to position [362, 0]
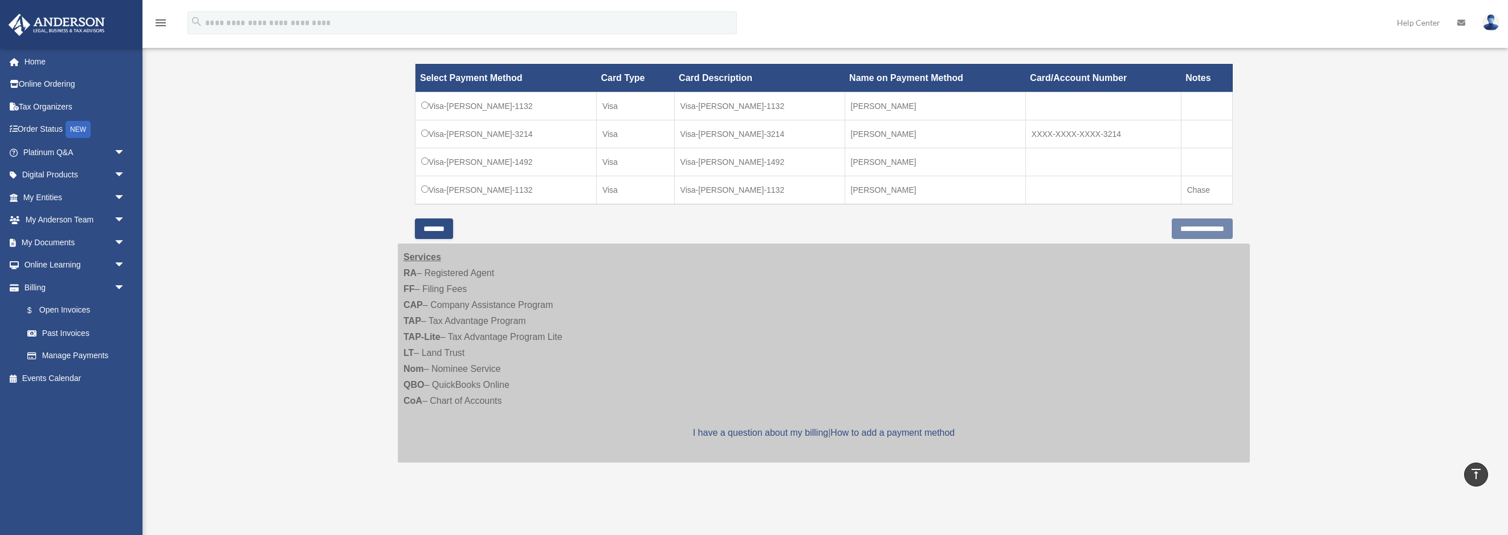
click at [444, 227] on input "*******" at bounding box center [434, 228] width 38 height 21
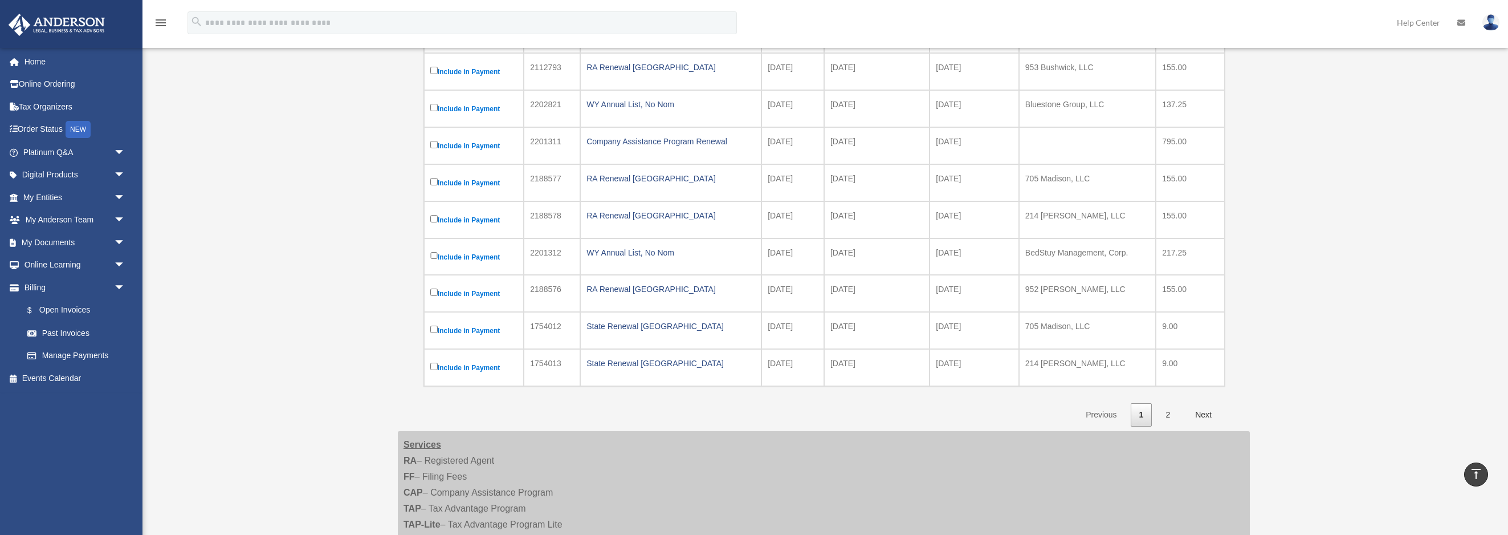
scroll to position [190, 0]
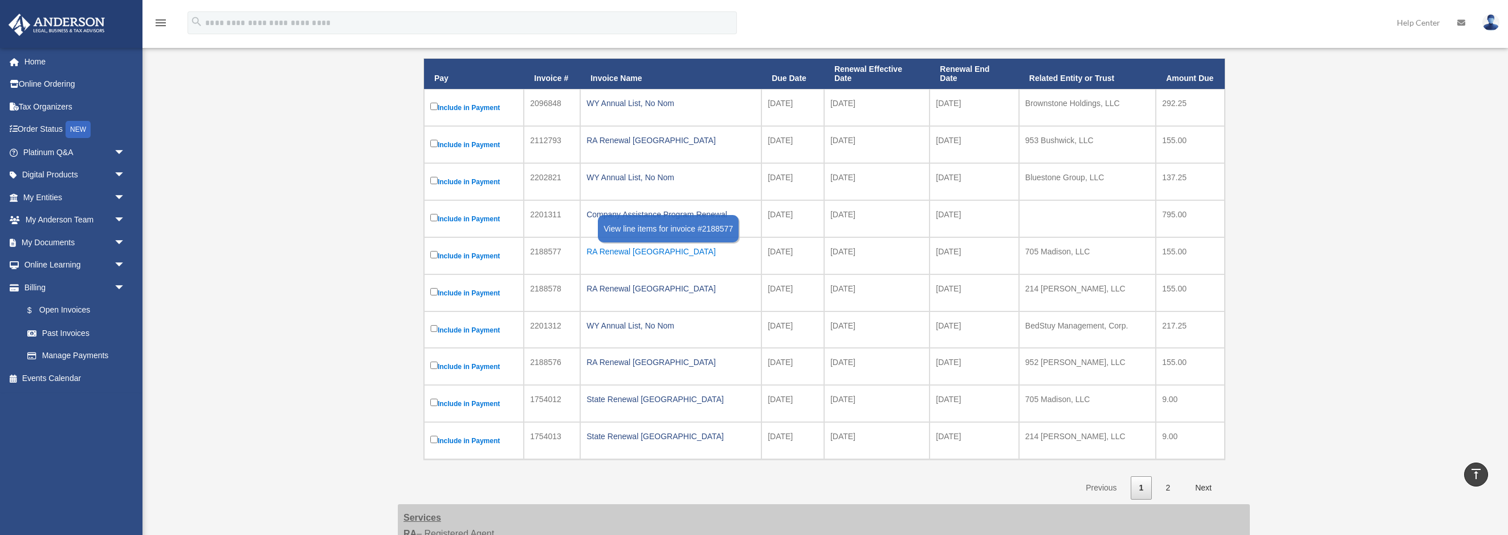
click at [588, 254] on div "RA Renewal [GEOGRAPHIC_DATA]" at bounding box center [670, 251] width 169 height 16
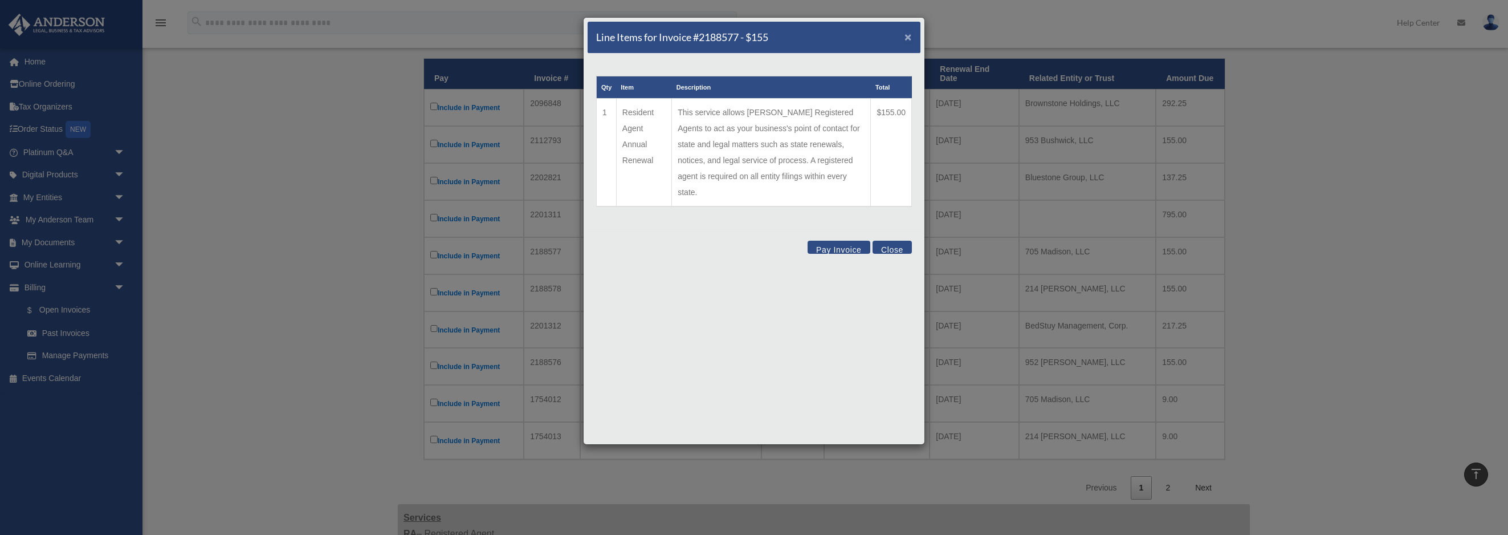
click at [911, 40] on span "×" at bounding box center [907, 36] width 7 height 13
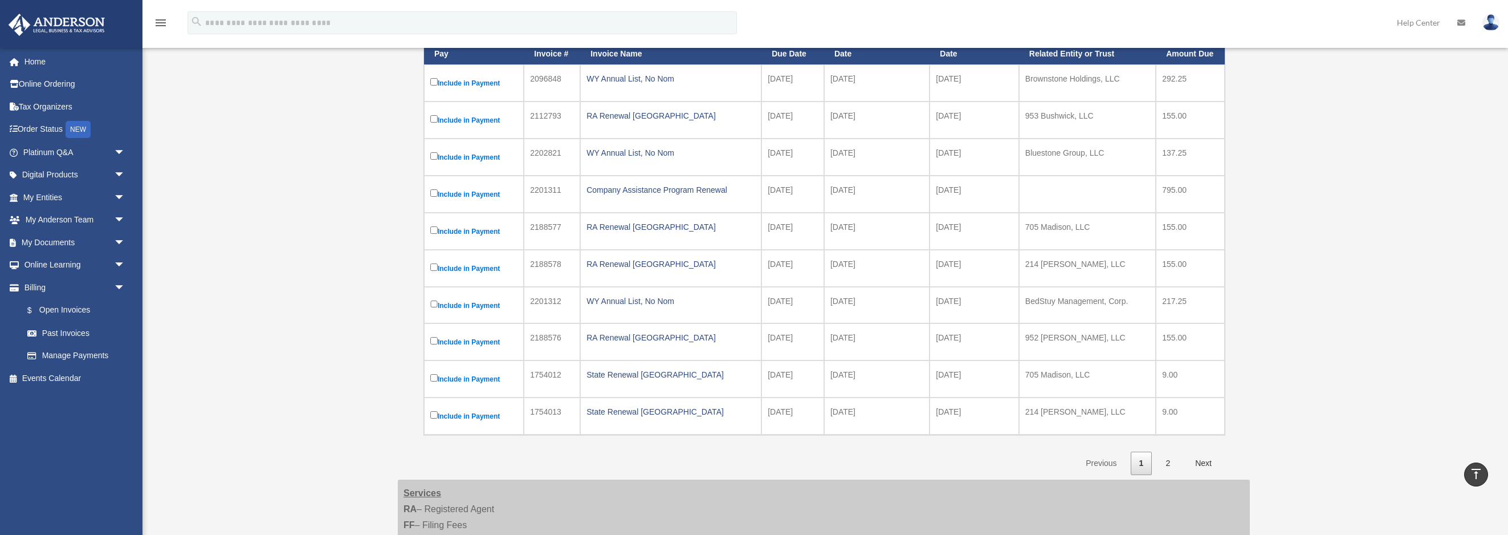
scroll to position [225, 0]
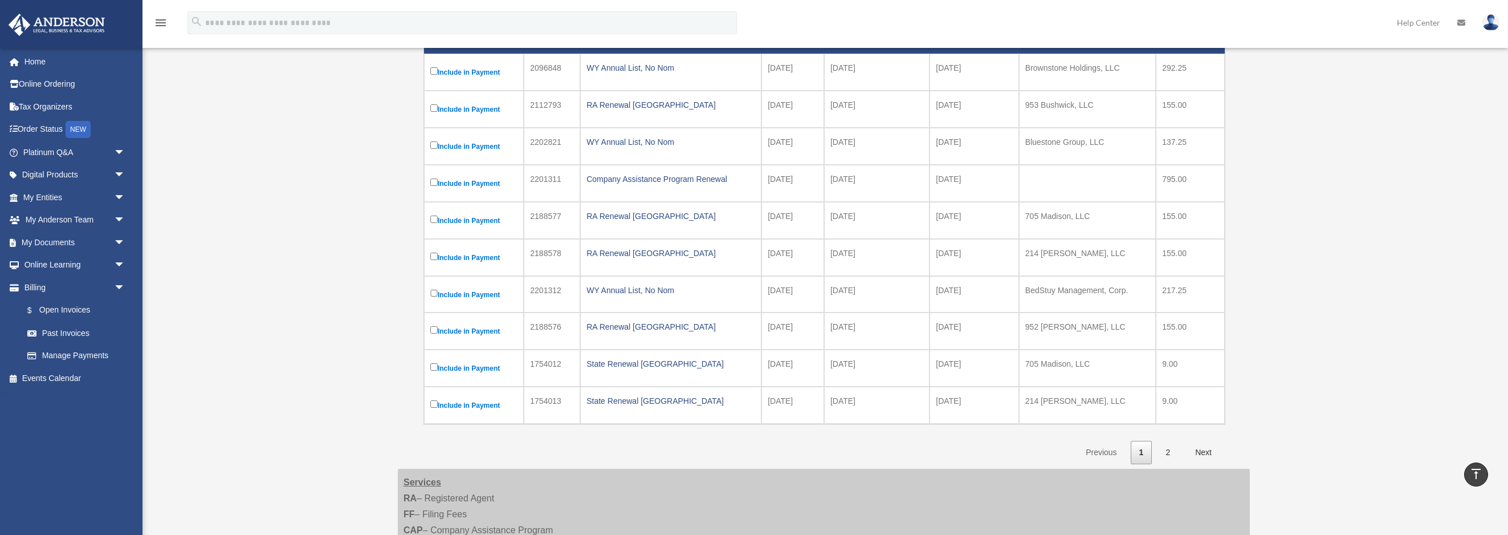
click at [1021, 431] on div "Show ** ** ** *** entries Search: Pay Invoice # Invoice Name Due Date Renewal E…" at bounding box center [823, 217] width 801 height 494
click at [1177, 455] on link "2" at bounding box center [1168, 451] width 22 height 23
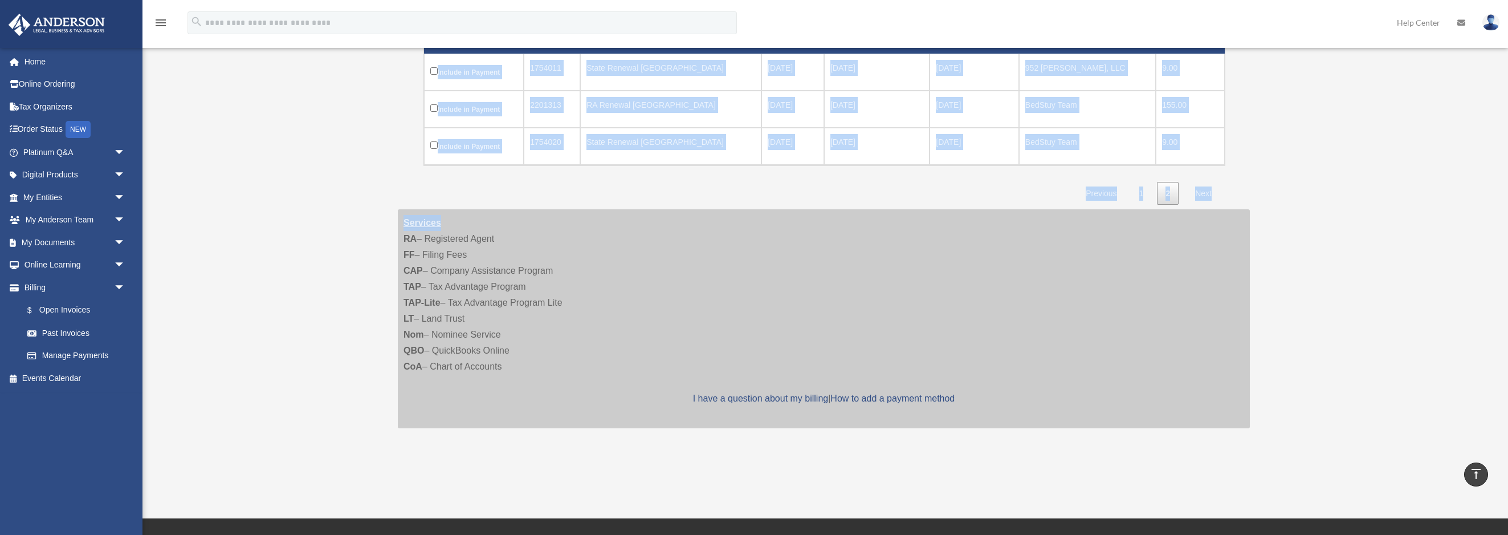
drag, startPoint x: 364, startPoint y: 50, endPoint x: 638, endPoint y: 217, distance: 321.1
click at [651, 223] on div "Open Invoices [EMAIL_ADDRESS][PERSON_NAME][DOMAIN_NAME] Sign Out [EMAIL_ADDRESS…" at bounding box center [754, 156] width 1508 height 603
click at [594, 170] on div "Show ** ** ** *** entries Search: Pay Invoice # Invoice Name Due Date Renewal E…" at bounding box center [823, 87] width 801 height 235
click at [1405, 179] on div "Open Invoices [EMAIL_ADDRESS][PERSON_NAME][DOMAIN_NAME] Sign Out [EMAIL_ADDRESS…" at bounding box center [754, 156] width 1508 height 603
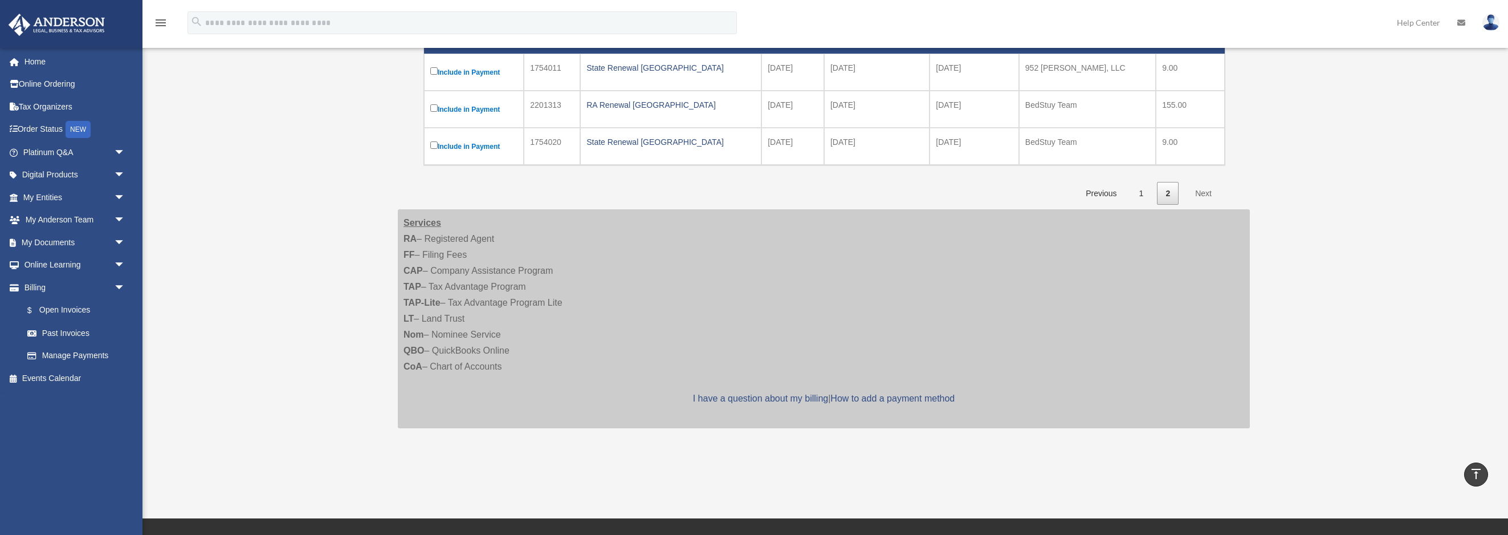
click at [454, 175] on div "Show ** ** ** *** entries Search: Pay Invoice # Invoice Name Due Date Renewal E…" at bounding box center [823, 87] width 801 height 235
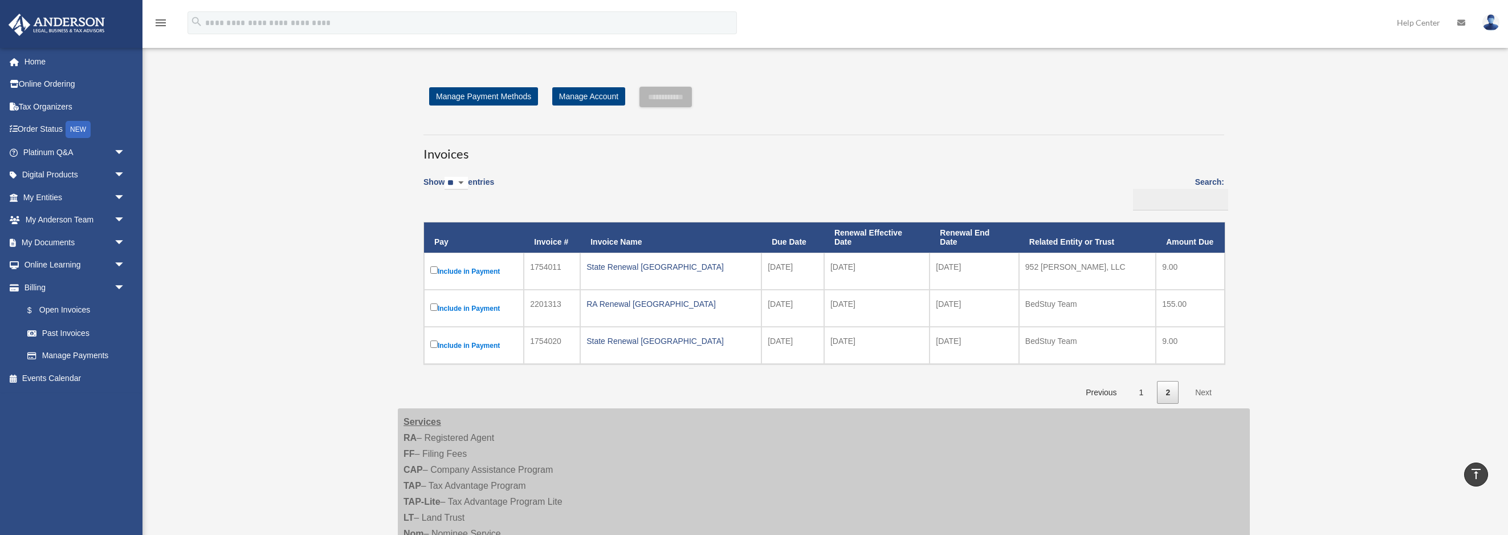
scroll to position [0, 0]
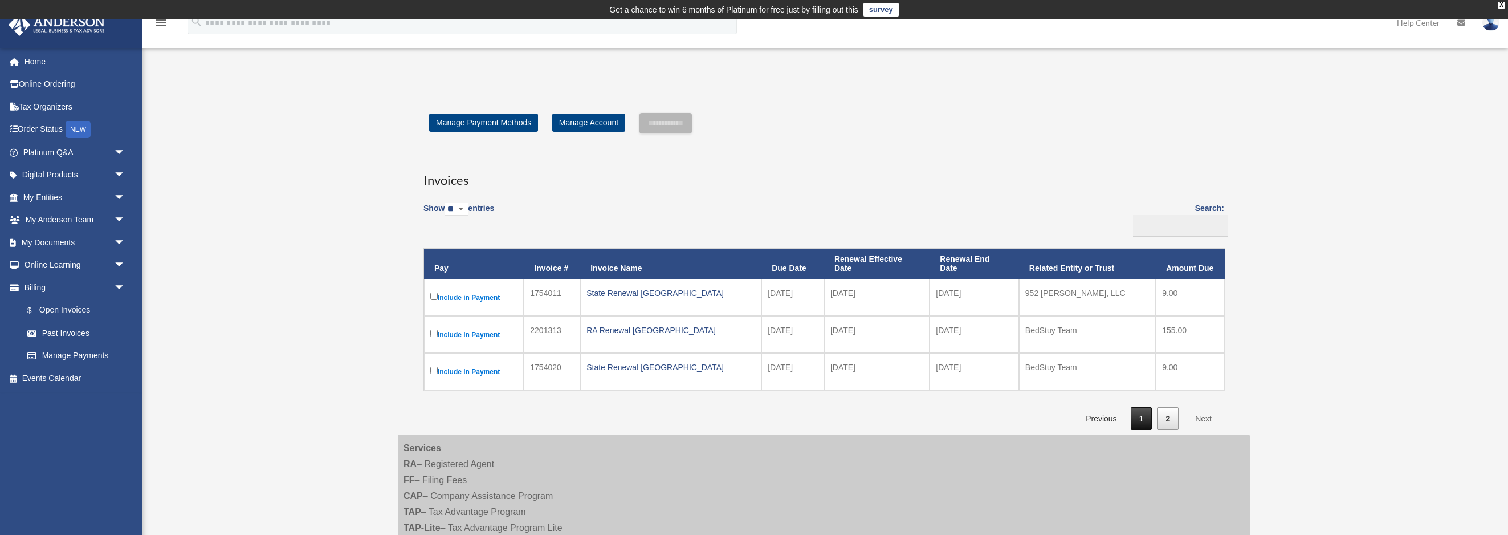
click at [1142, 422] on link "1" at bounding box center [1142, 418] width 22 height 23
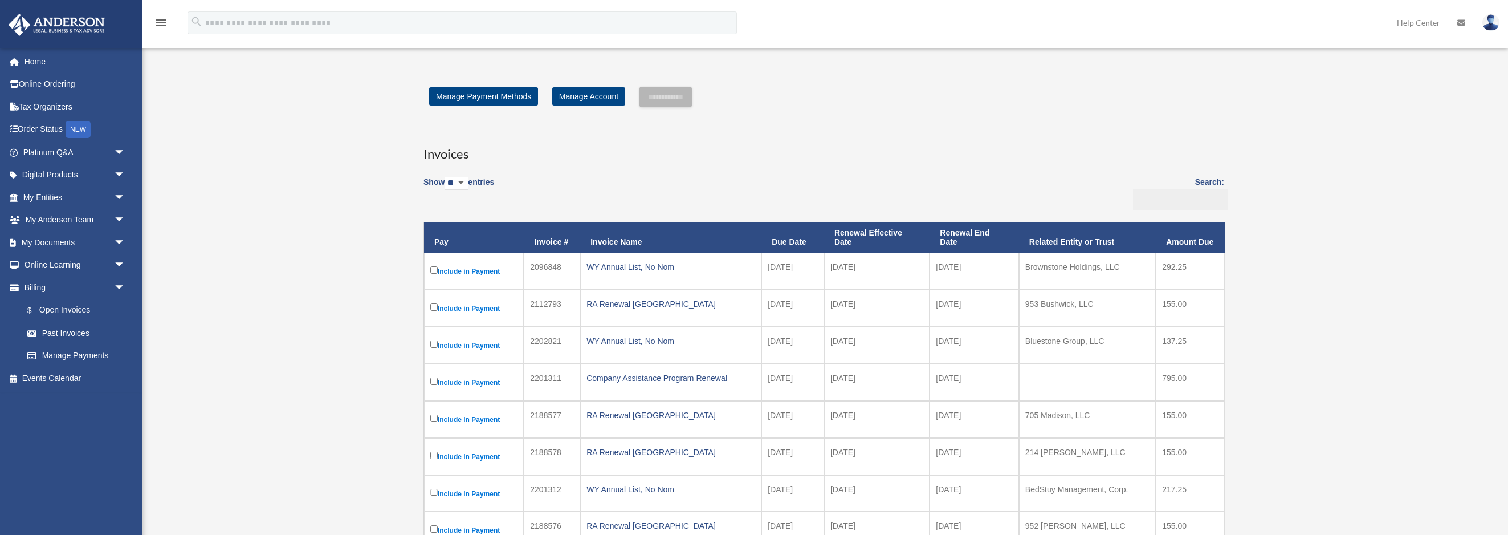
scroll to position [34, 0]
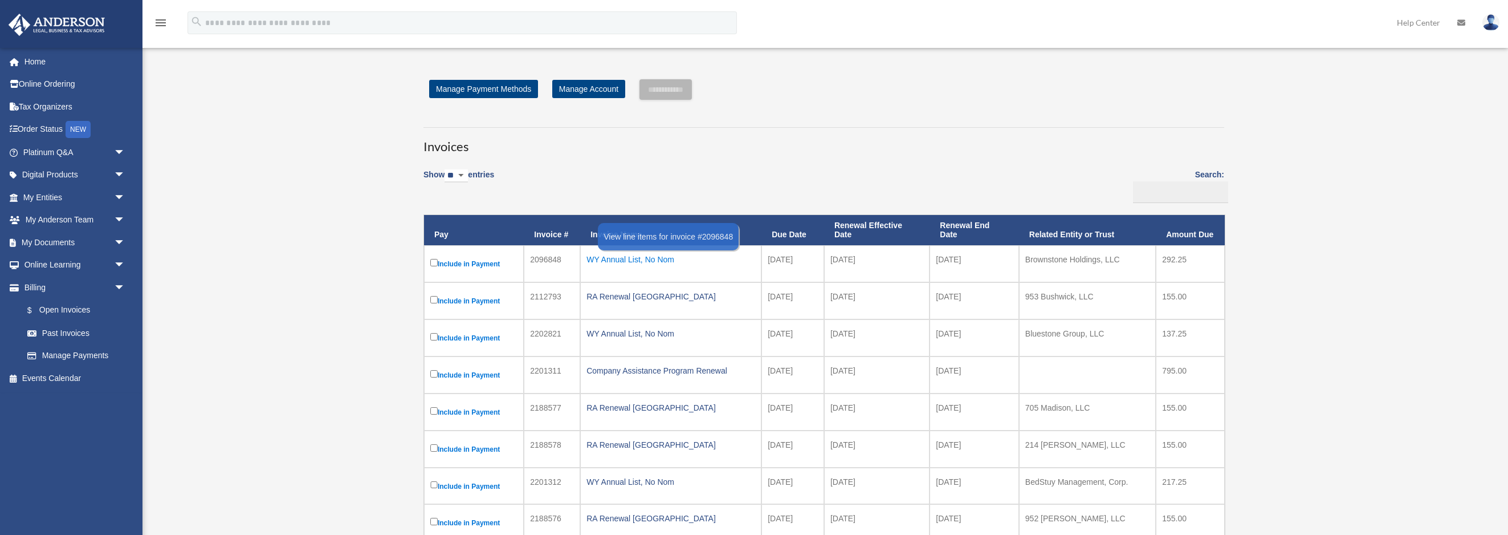
click at [608, 255] on div "WY Annual List, No Nom" at bounding box center [670, 259] width 169 height 16
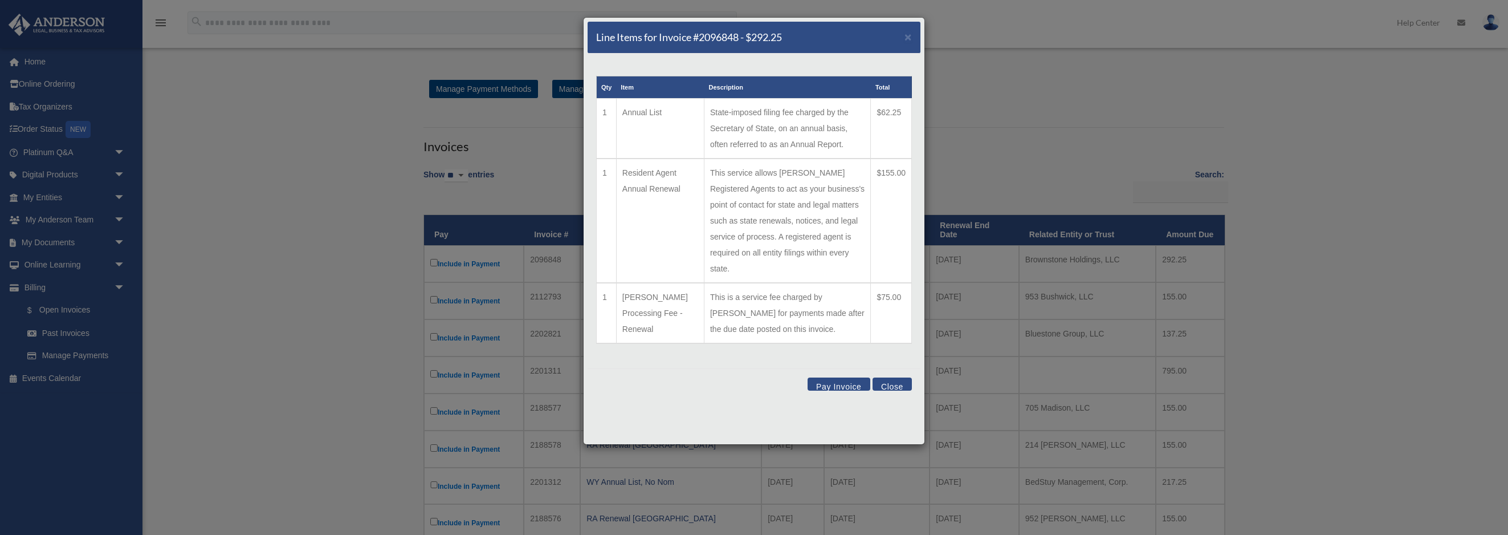
drag, startPoint x: 842, startPoint y: 38, endPoint x: 820, endPoint y: 44, distance: 23.1
click at [820, 44] on div "Line Items for Invoice #2096848 - $292.25 ×" at bounding box center [754, 38] width 333 height 32
click at [1093, 158] on div "Line Items for Invoice #2096848 - $292.25 × Qty Item Description Total 1 Annual…" at bounding box center [754, 267] width 1508 height 535
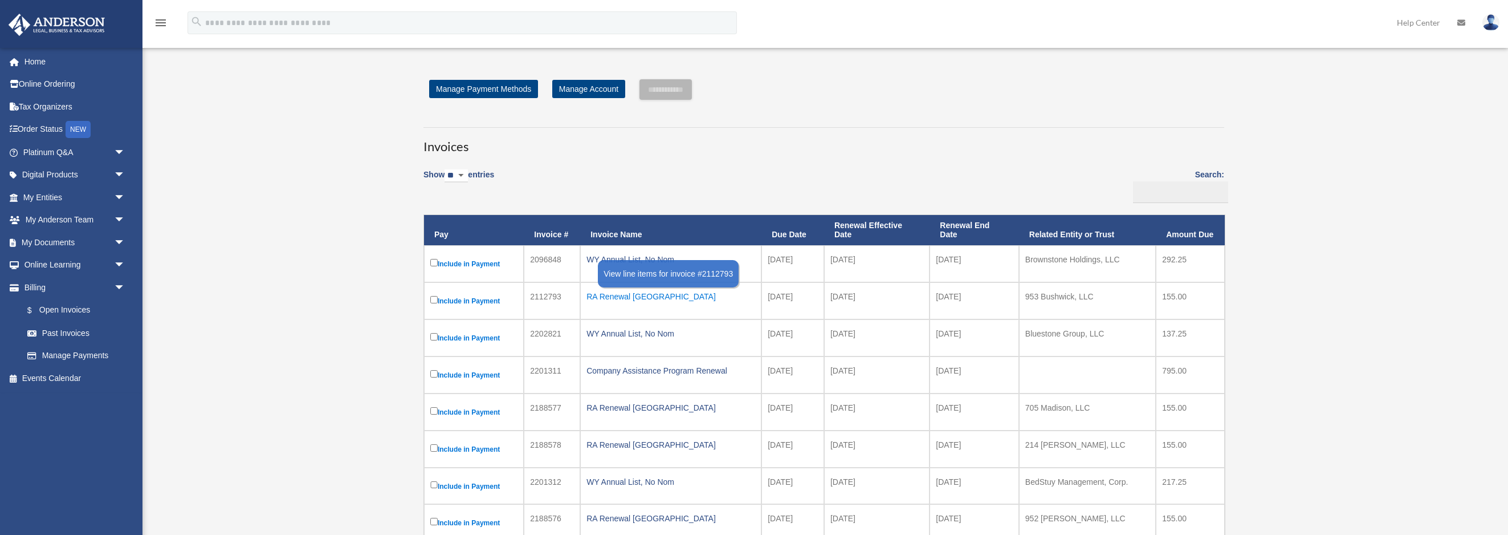
click at [613, 295] on div "RA Renewal [GEOGRAPHIC_DATA]" at bounding box center [670, 296] width 169 height 16
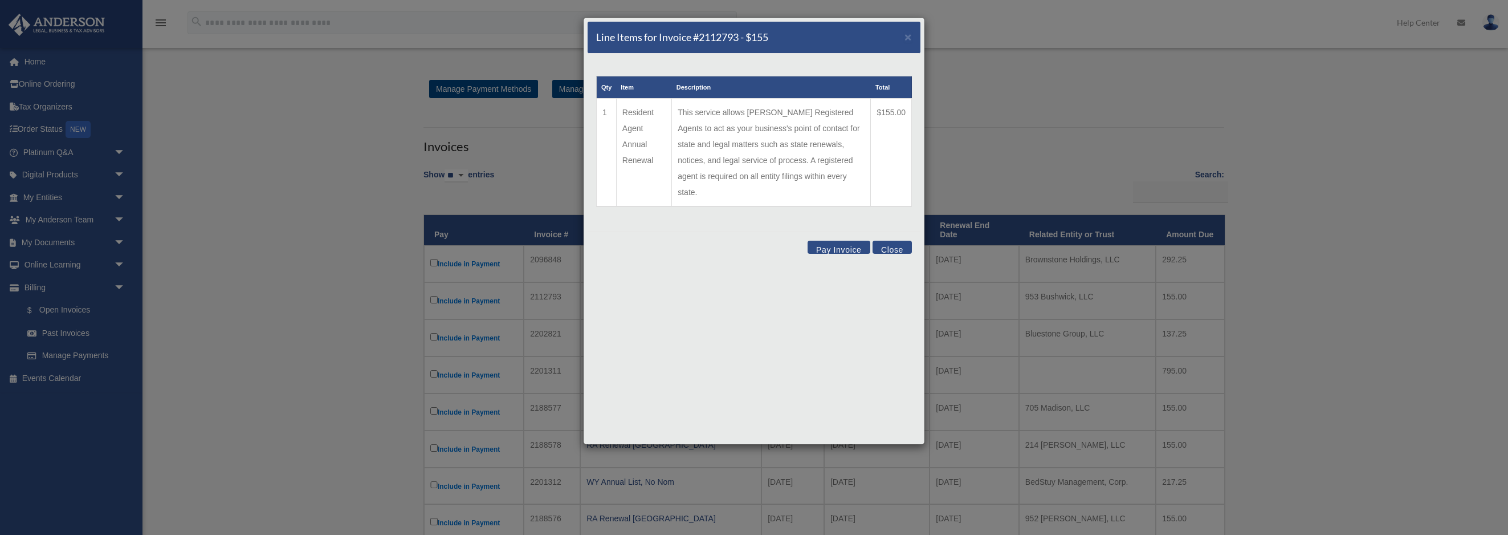
click at [896, 240] on button "Close" at bounding box center [891, 246] width 39 height 13
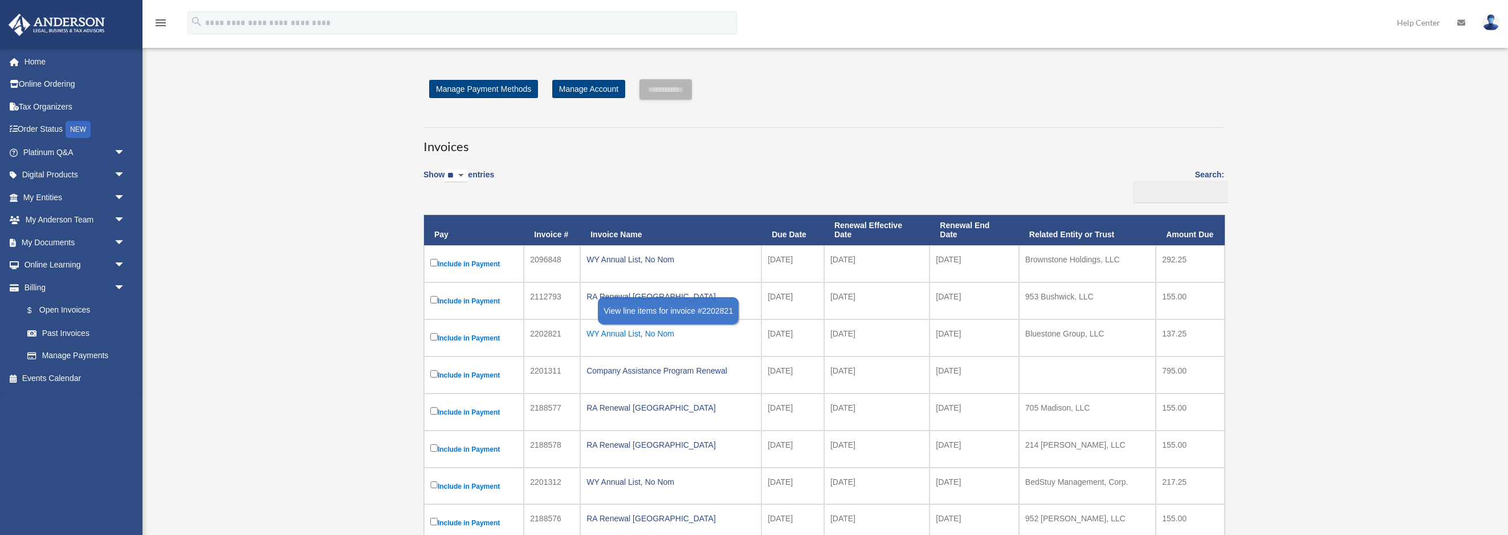
click at [661, 333] on div "WY Annual List, No Nom" at bounding box center [670, 333] width 169 height 16
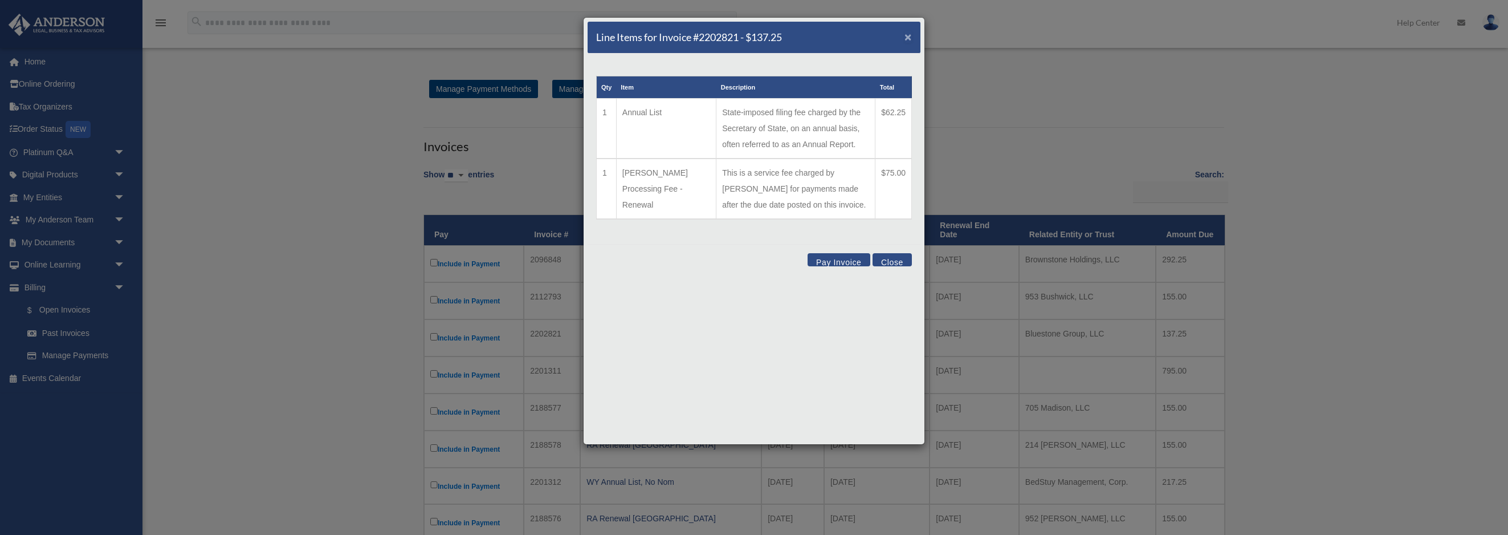
click at [910, 31] on span "×" at bounding box center [907, 36] width 7 height 13
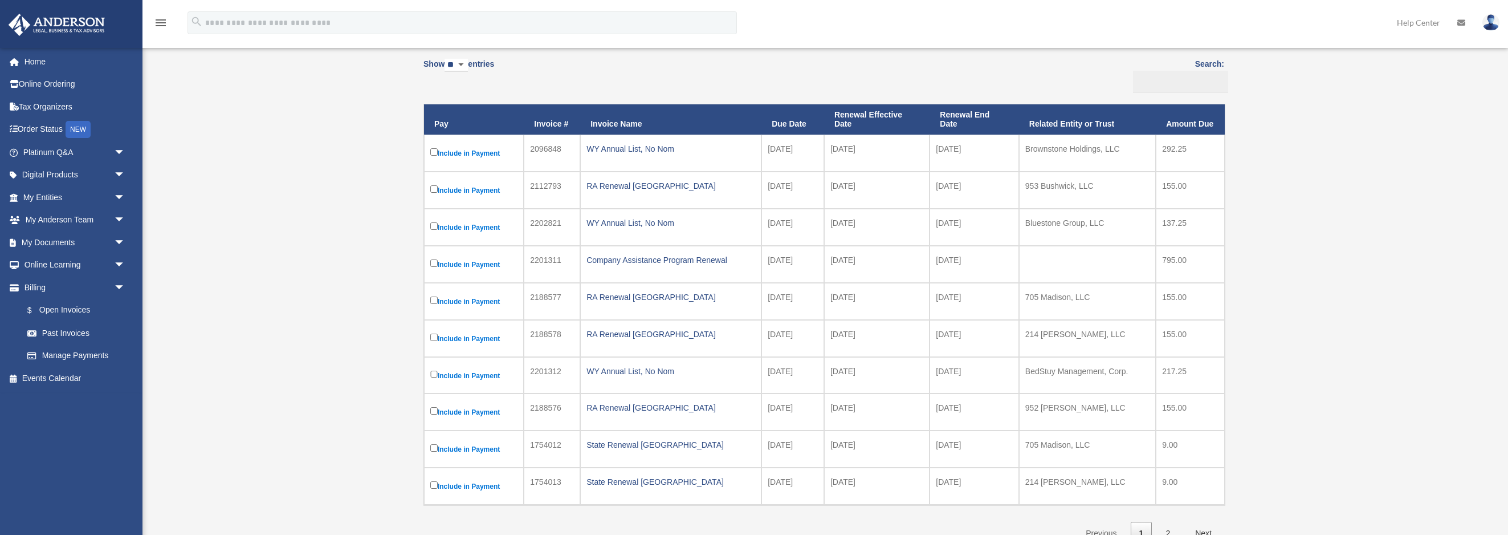
scroll to position [252, 0]
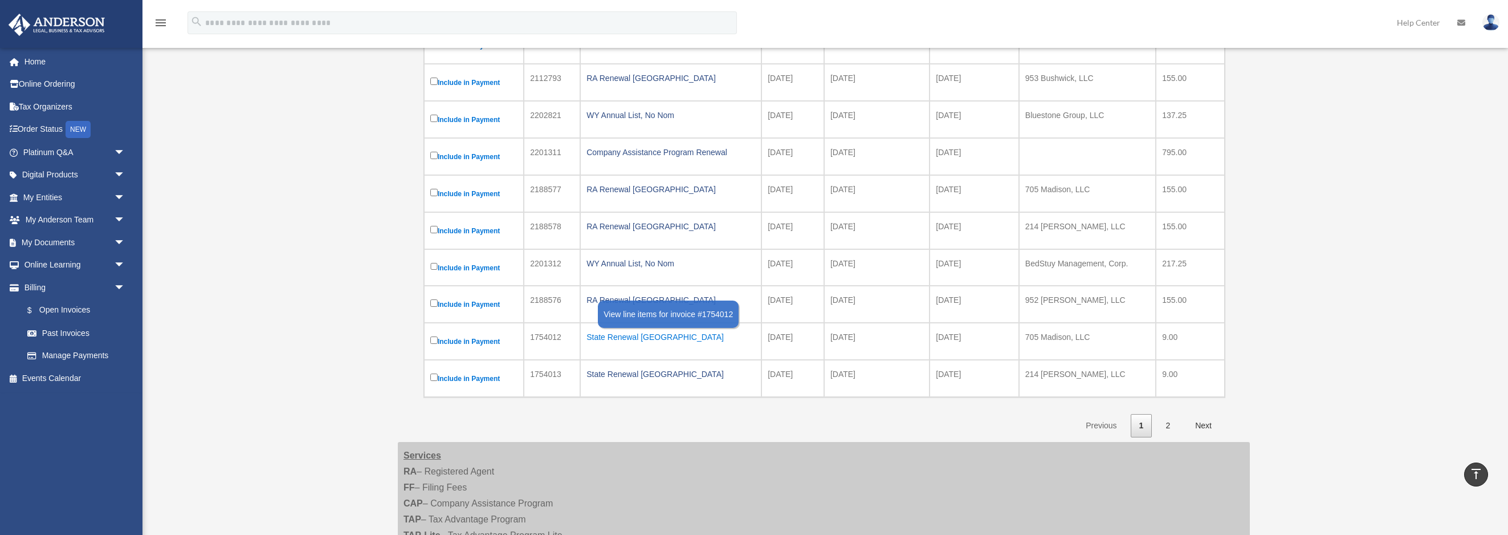
click at [636, 340] on div "State Renewal [GEOGRAPHIC_DATA]" at bounding box center [670, 337] width 169 height 16
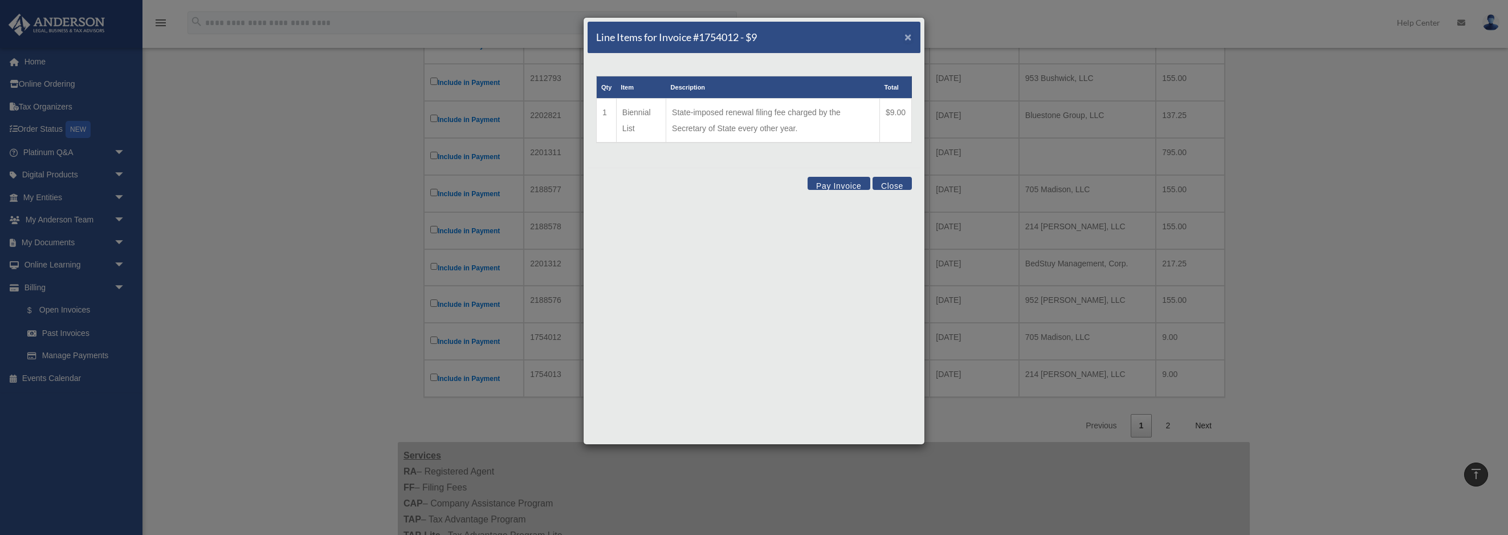
click at [911, 38] on span "×" at bounding box center [907, 36] width 7 height 13
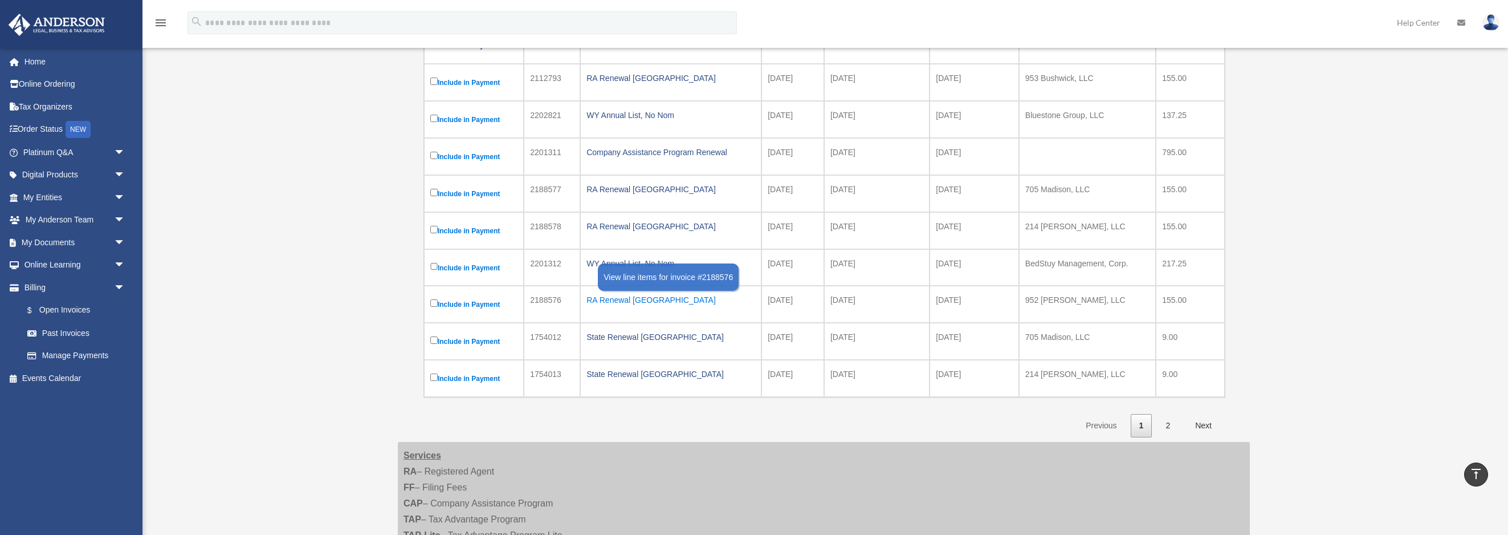
click at [601, 305] on div "RA Renewal [GEOGRAPHIC_DATA]" at bounding box center [670, 300] width 169 height 16
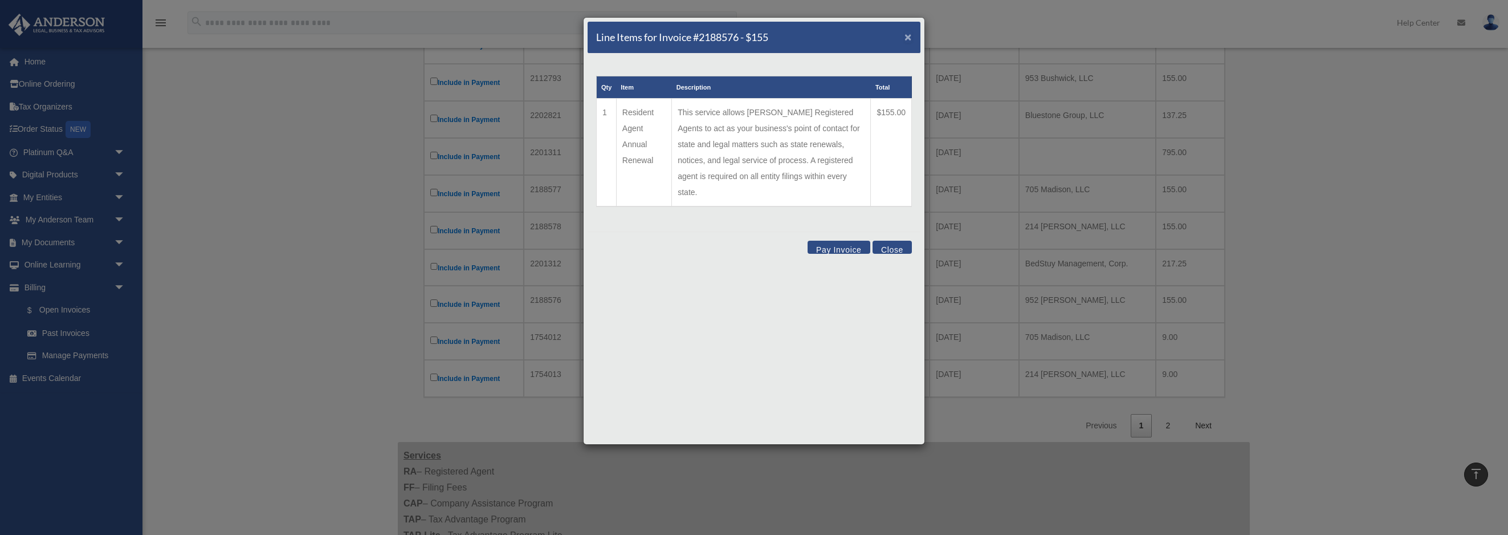
click at [908, 38] on span "×" at bounding box center [907, 36] width 7 height 13
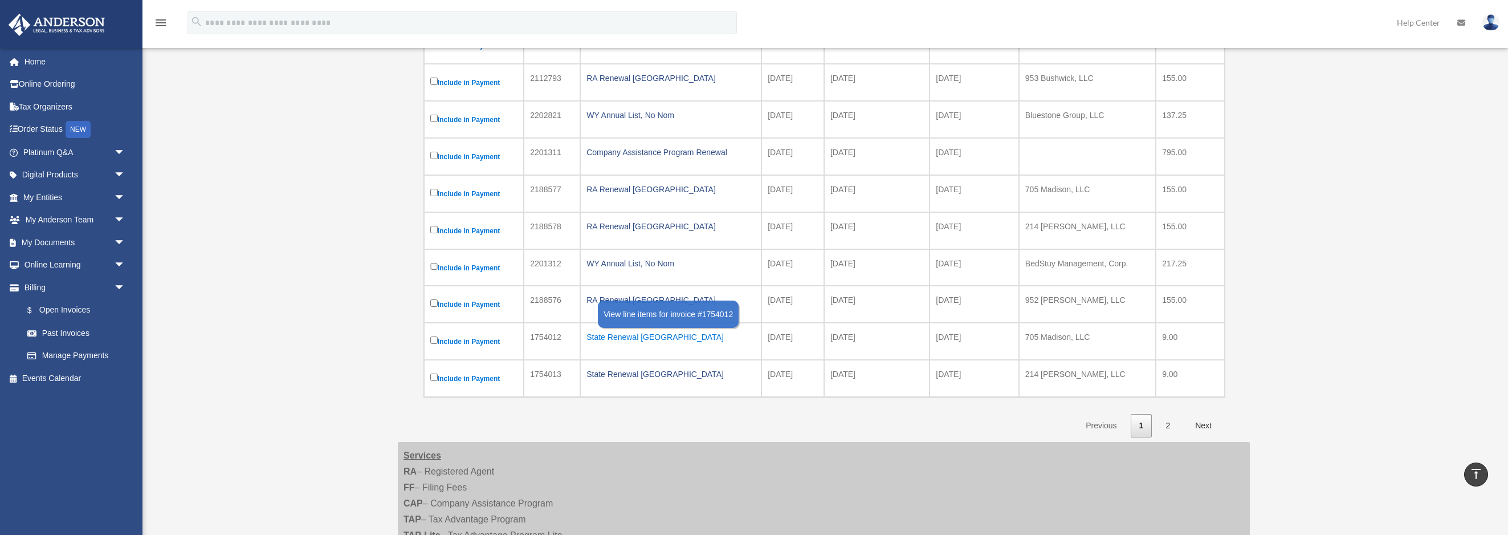
click at [606, 338] on div "State Renewal [GEOGRAPHIC_DATA]" at bounding box center [670, 337] width 169 height 16
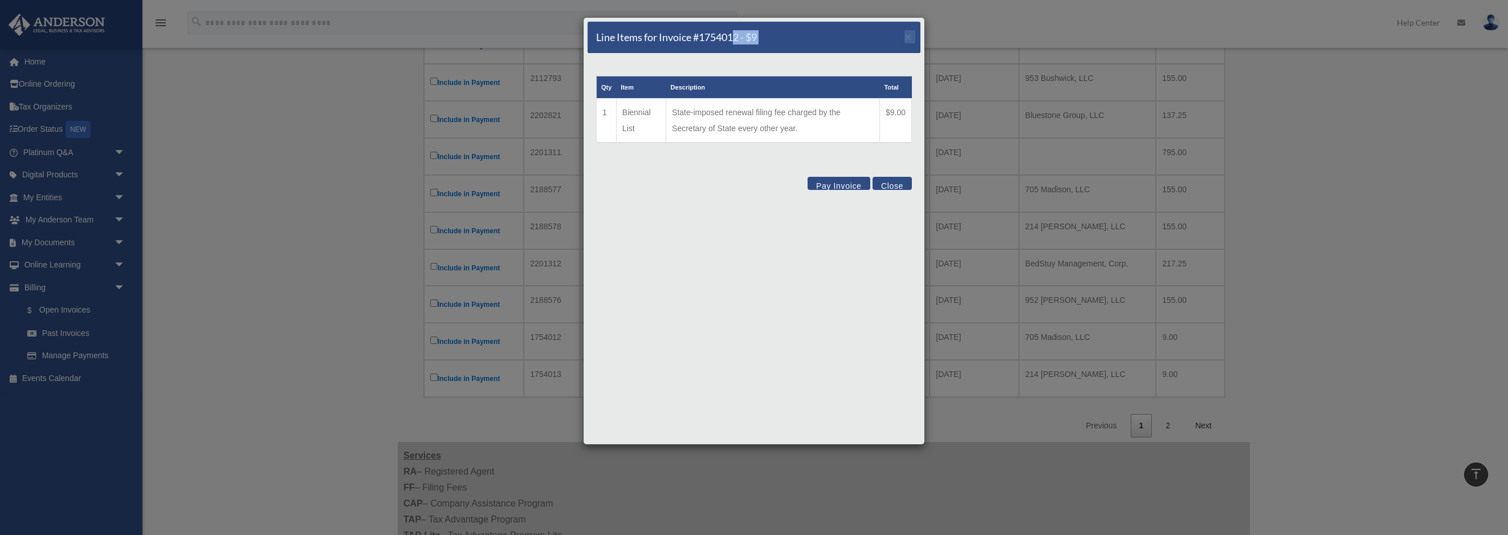
drag, startPoint x: 732, startPoint y: 30, endPoint x: 908, endPoint y: 62, distance: 179.0
click at [908, 62] on div "Line Items for Invoice #1754012 - $9 × Qty Item Description Total 1 Biennial Li…" at bounding box center [754, 230] width 342 height 427
click at [863, 361] on div "Line Items for Invoice #1754012 - $9 × Qty Item Description Total 1 Biennial Li…" at bounding box center [754, 230] width 342 height 427
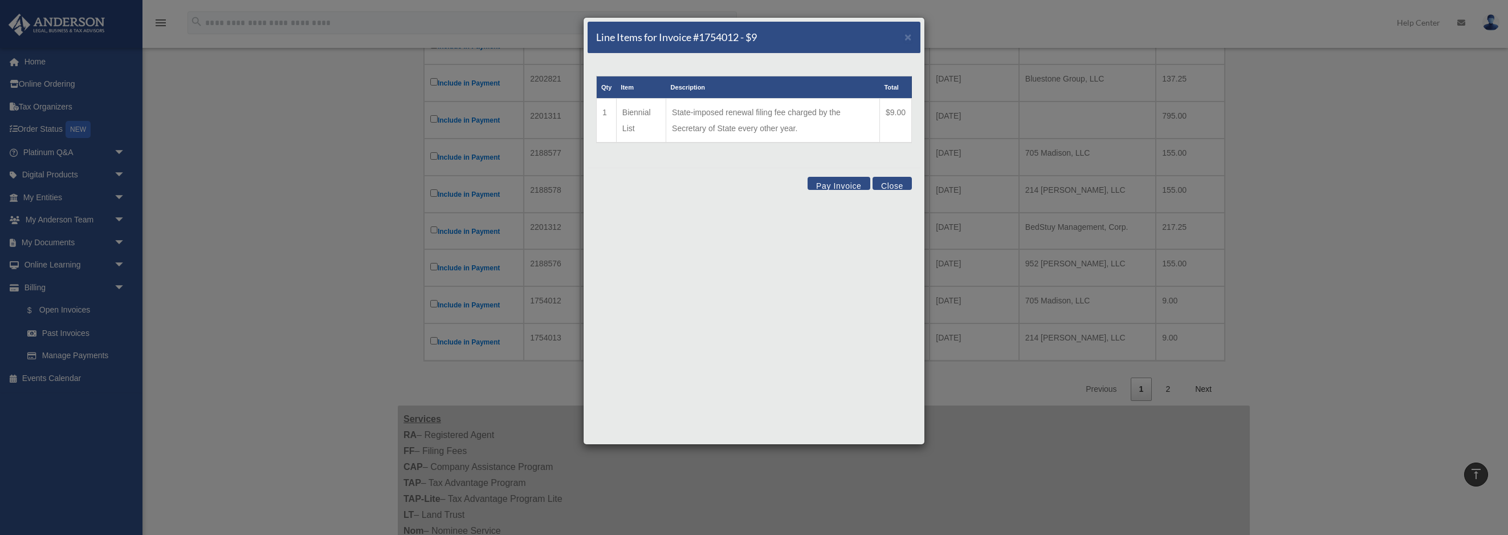
scroll to position [233, 0]
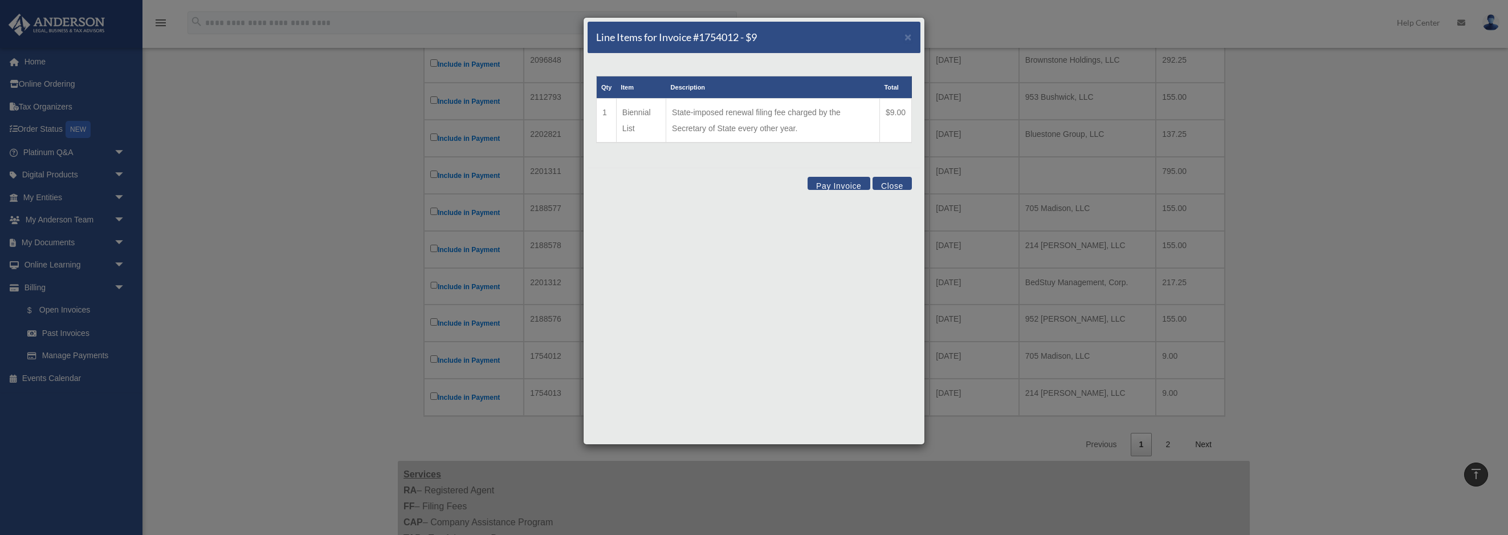
click at [1267, 417] on div "Line Items for Invoice #1754012 - $9 × Qty Item Description Total 1 Biennial Li…" at bounding box center [754, 267] width 1508 height 535
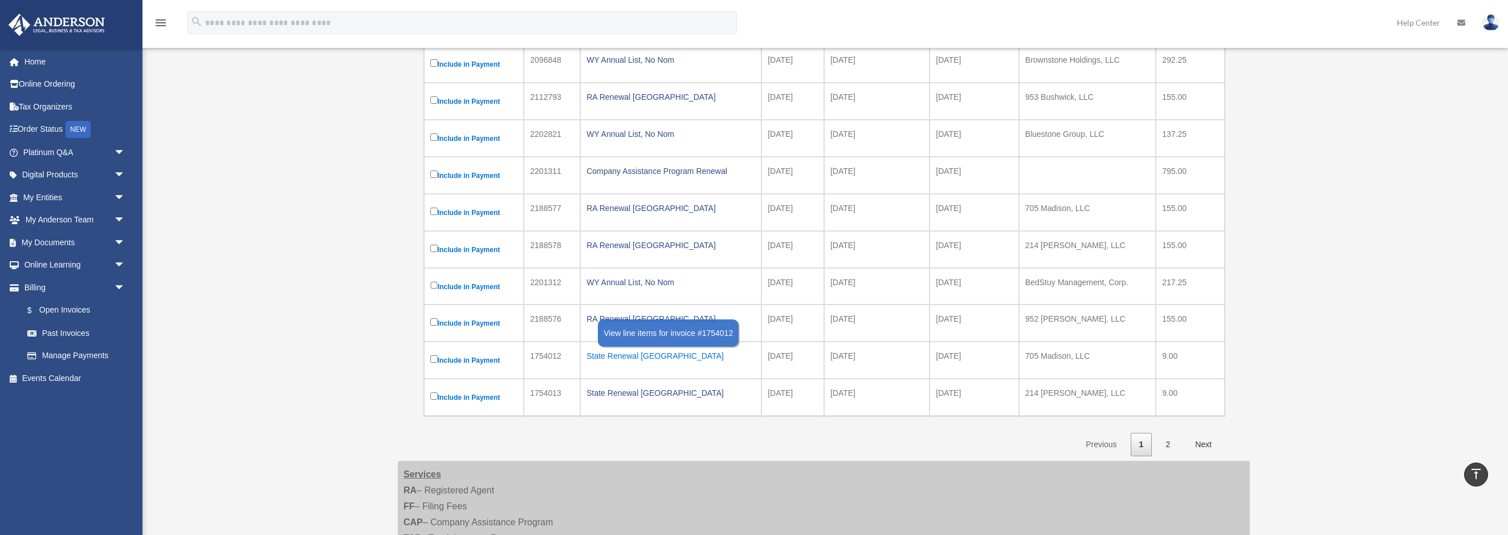
click at [619, 360] on div "State Renewal [GEOGRAPHIC_DATA]" at bounding box center [670, 356] width 169 height 16
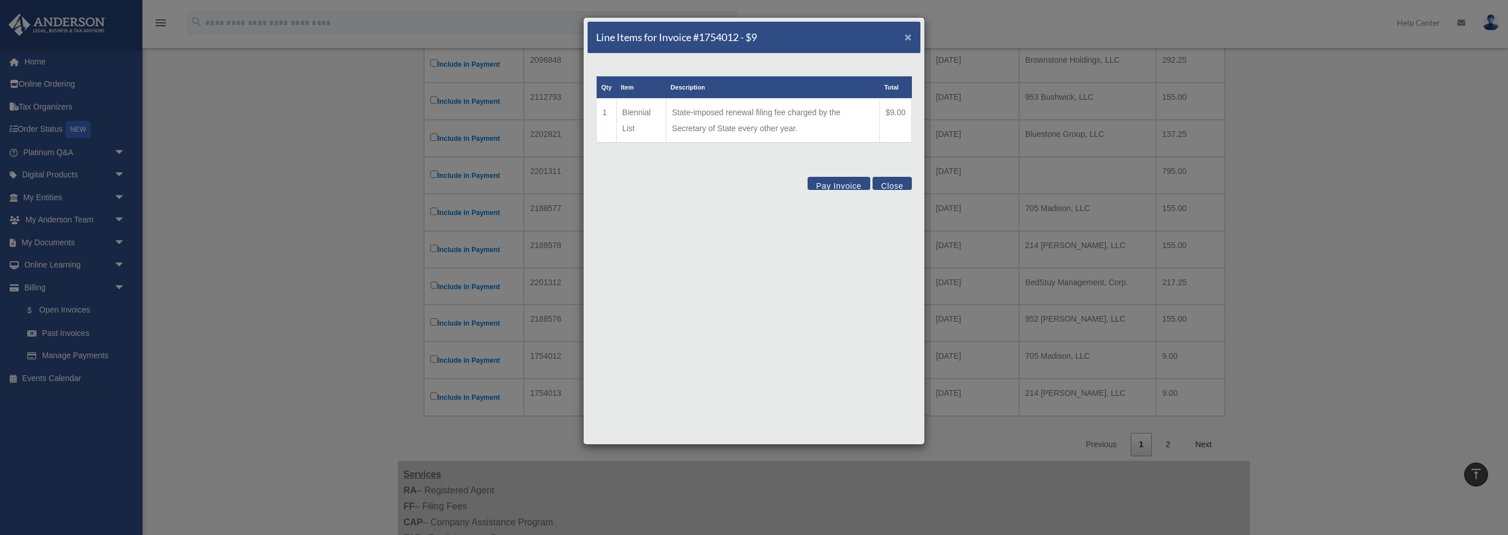
click at [908, 36] on span "×" at bounding box center [907, 36] width 7 height 13
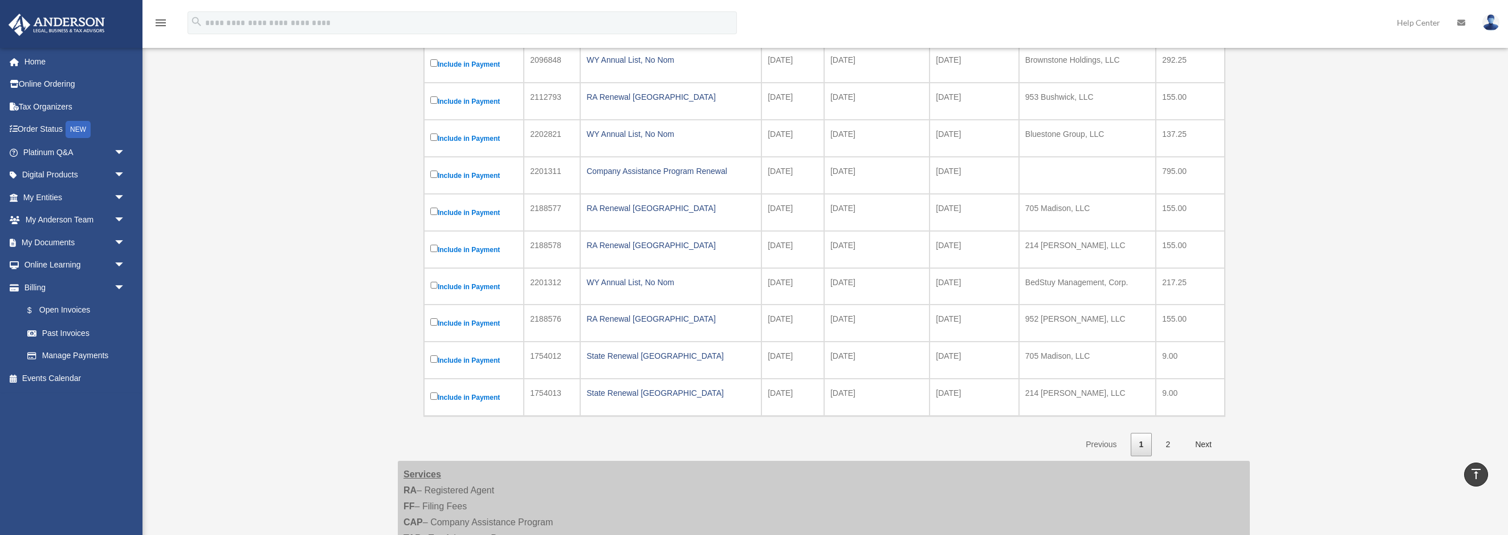
click at [1486, 18] on img at bounding box center [1490, 22] width 17 height 17
click at [1290, 100] on link "Logout" at bounding box center [1320, 99] width 114 height 23
